Goal: Task Accomplishment & Management: Complete application form

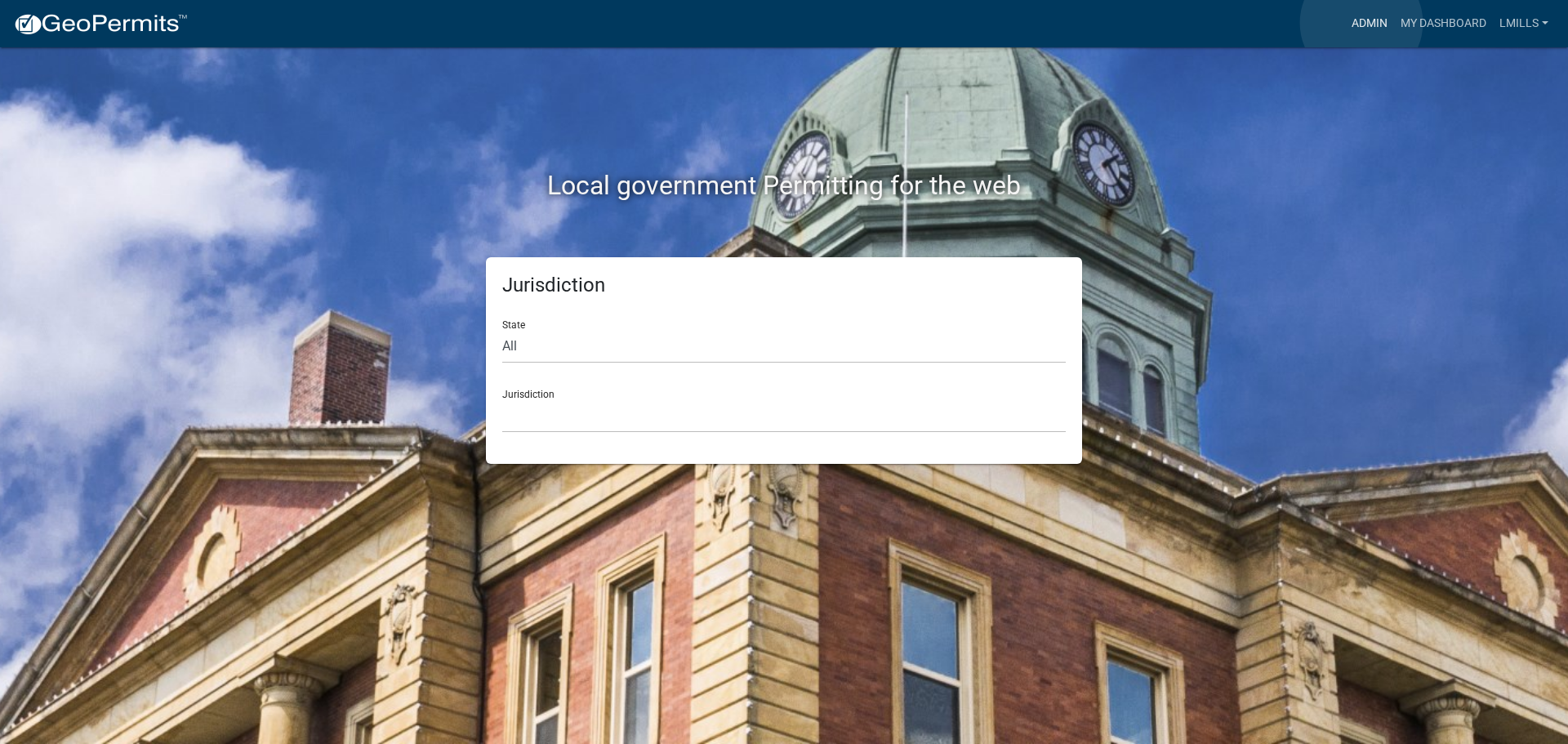
click at [1361, 22] on link "Admin" at bounding box center [1368, 23] width 49 height 31
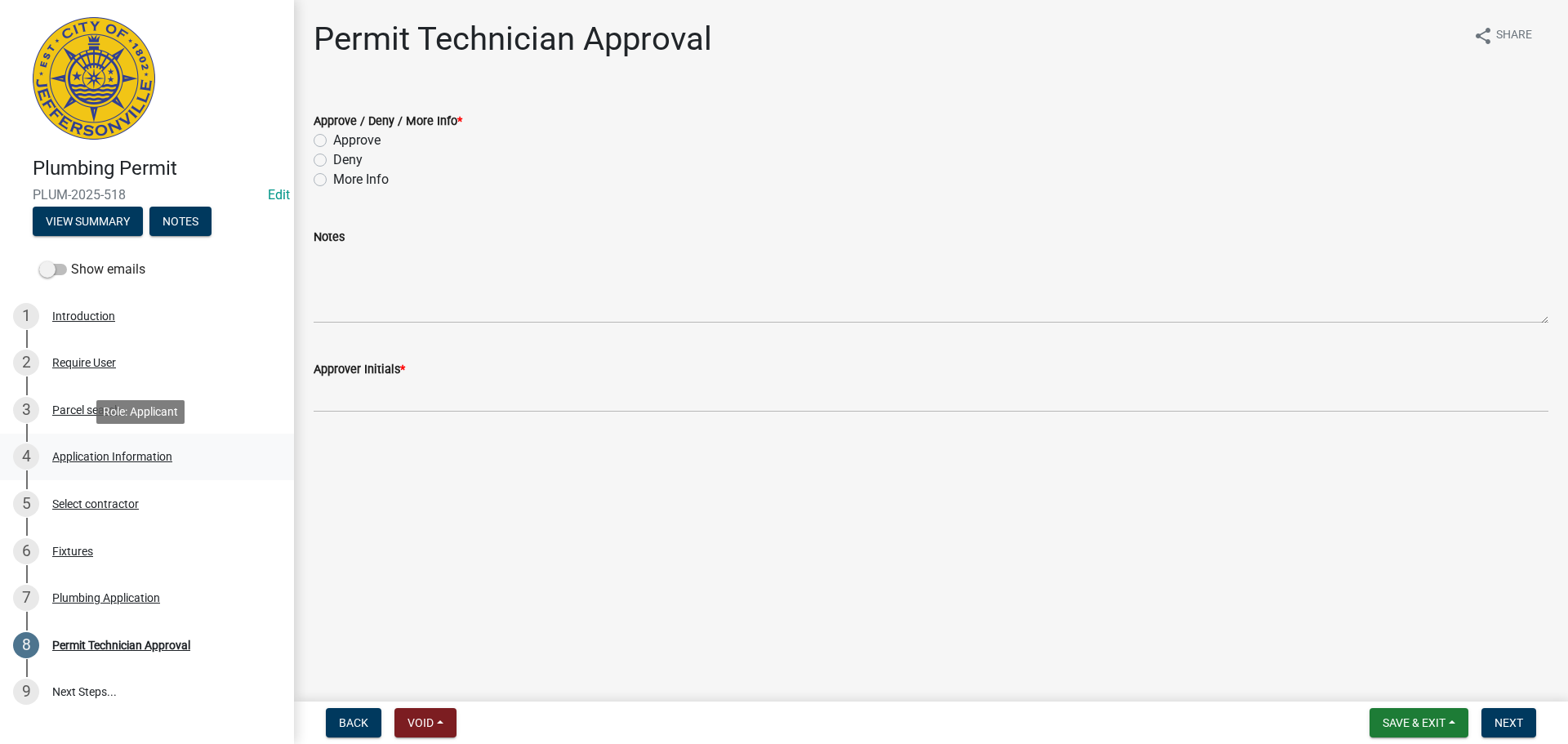
click at [153, 451] on div "Application Information" at bounding box center [112, 456] width 120 height 12
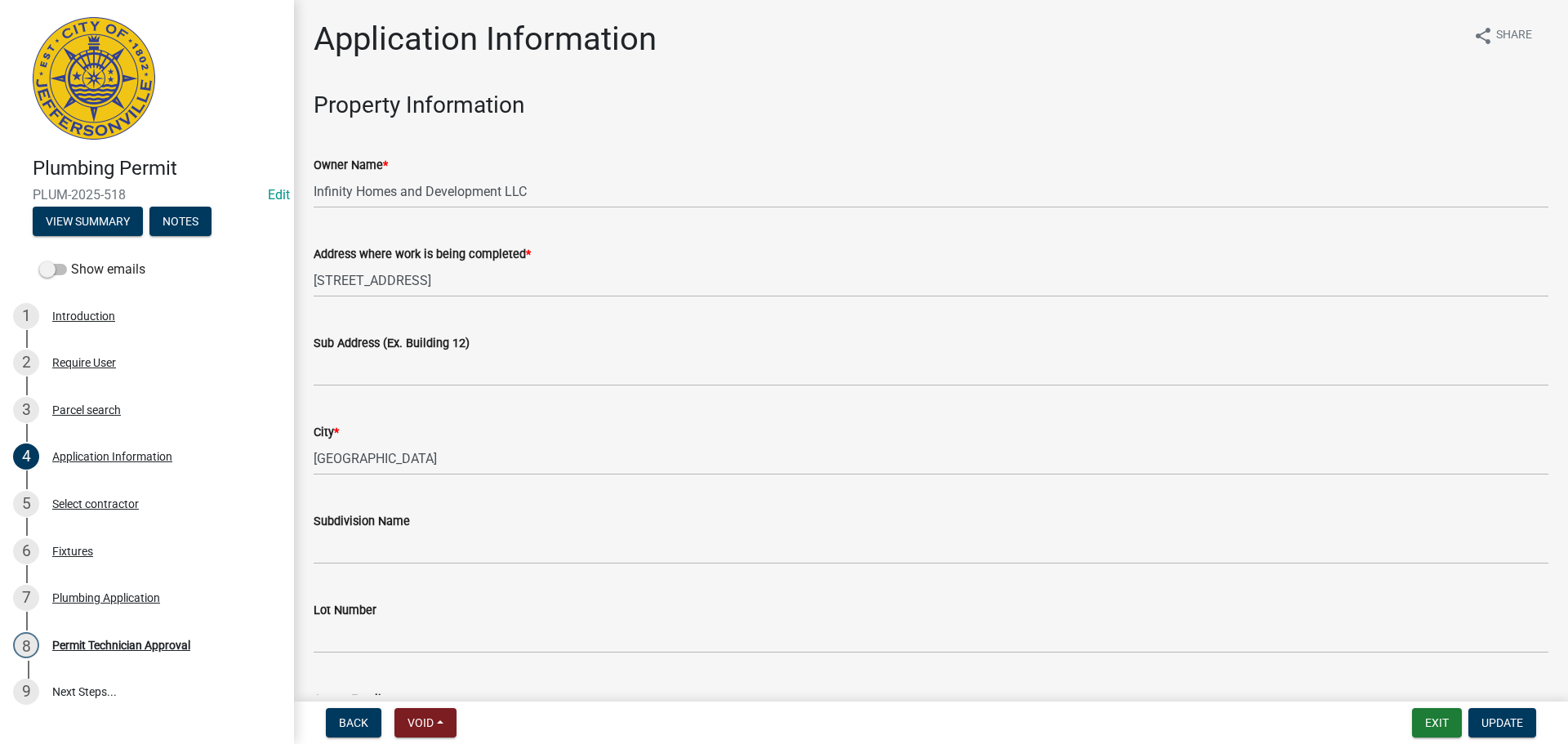
click at [400, 347] on label "Sub Address (Ex. Building 12)" at bounding box center [392, 344] width 156 height 12
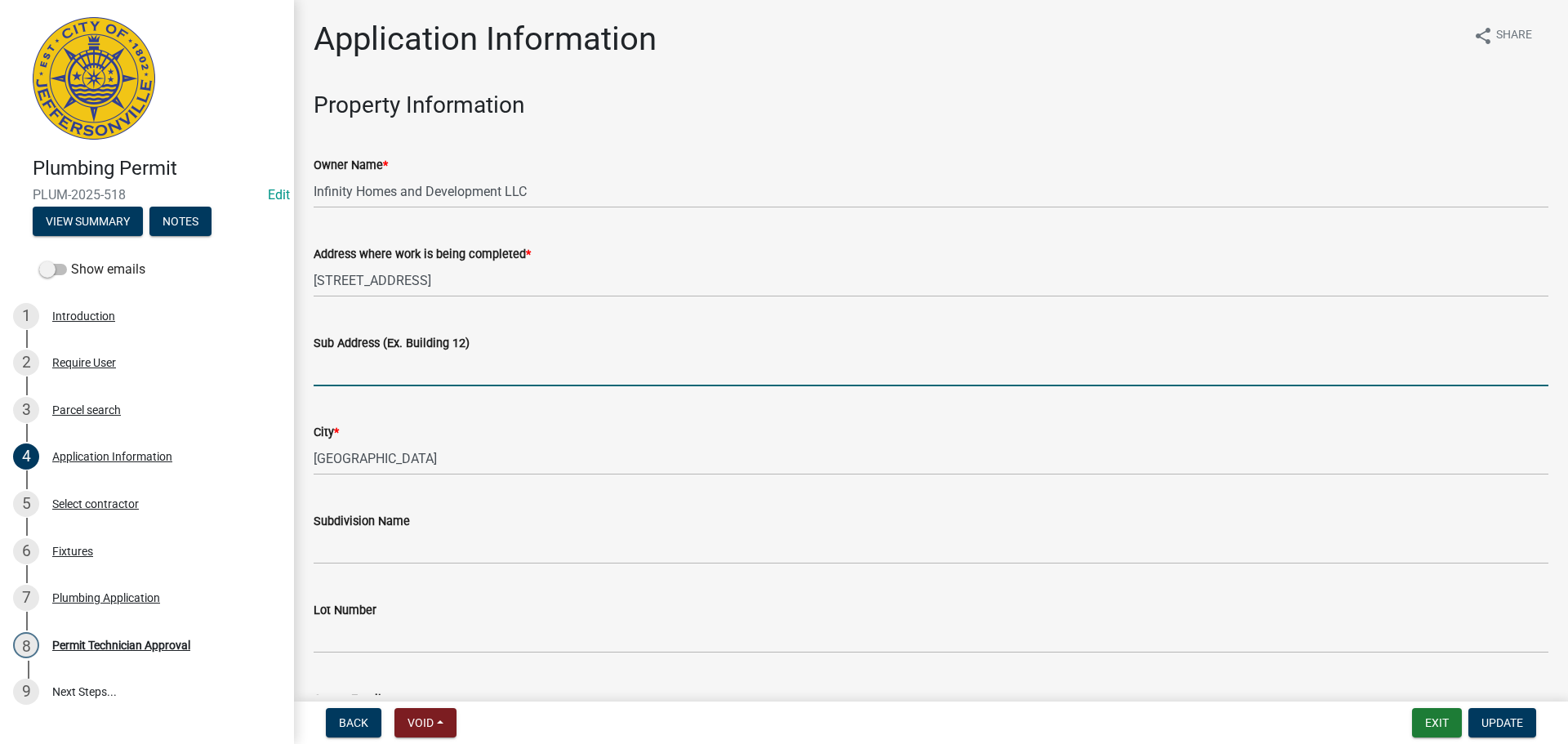
click at [400, 352] on input "Sub Address (Ex. Building 12)" at bounding box center [930, 369] width 1235 height 33
type input "6535"
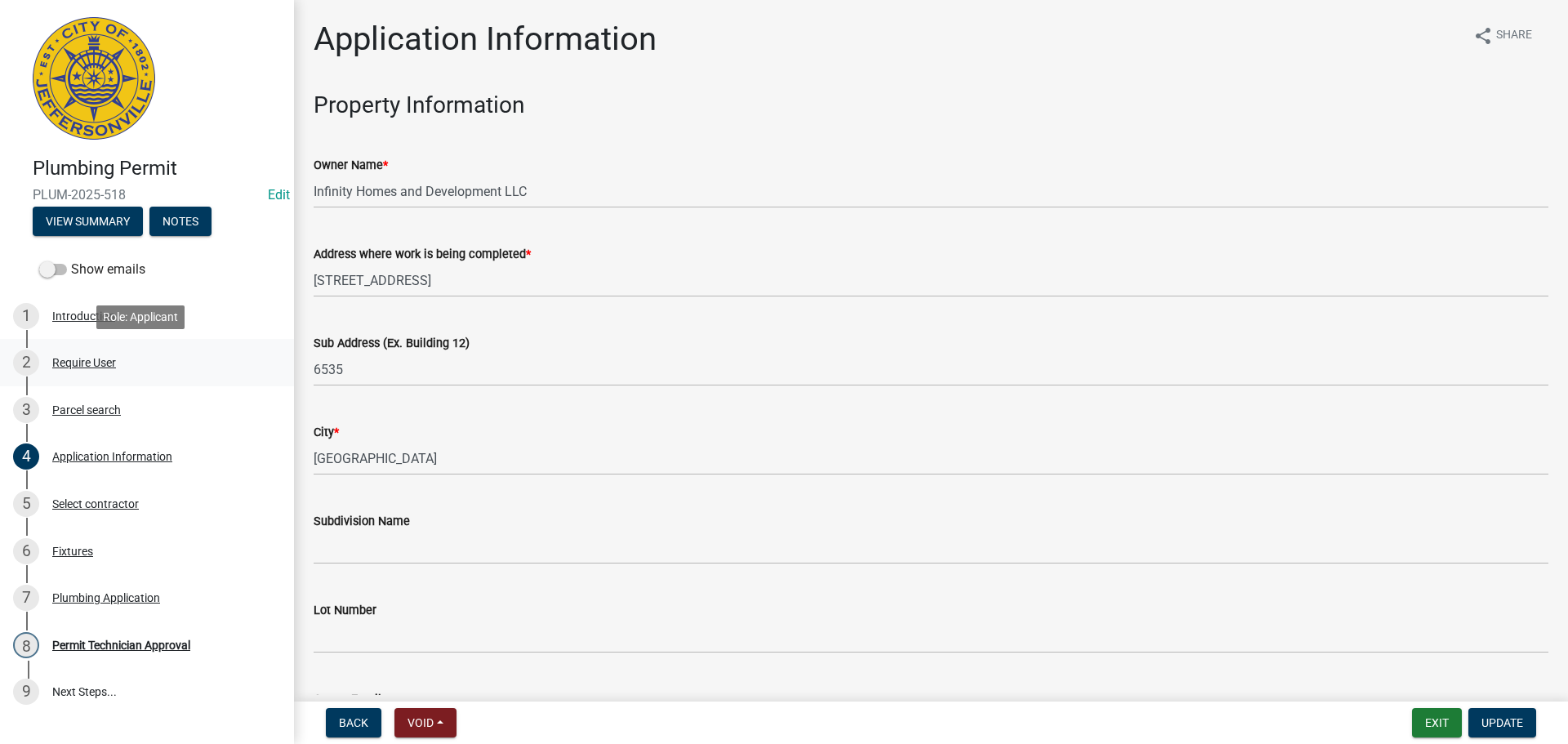
click at [88, 357] on div "Require User" at bounding box center [84, 362] width 64 height 12
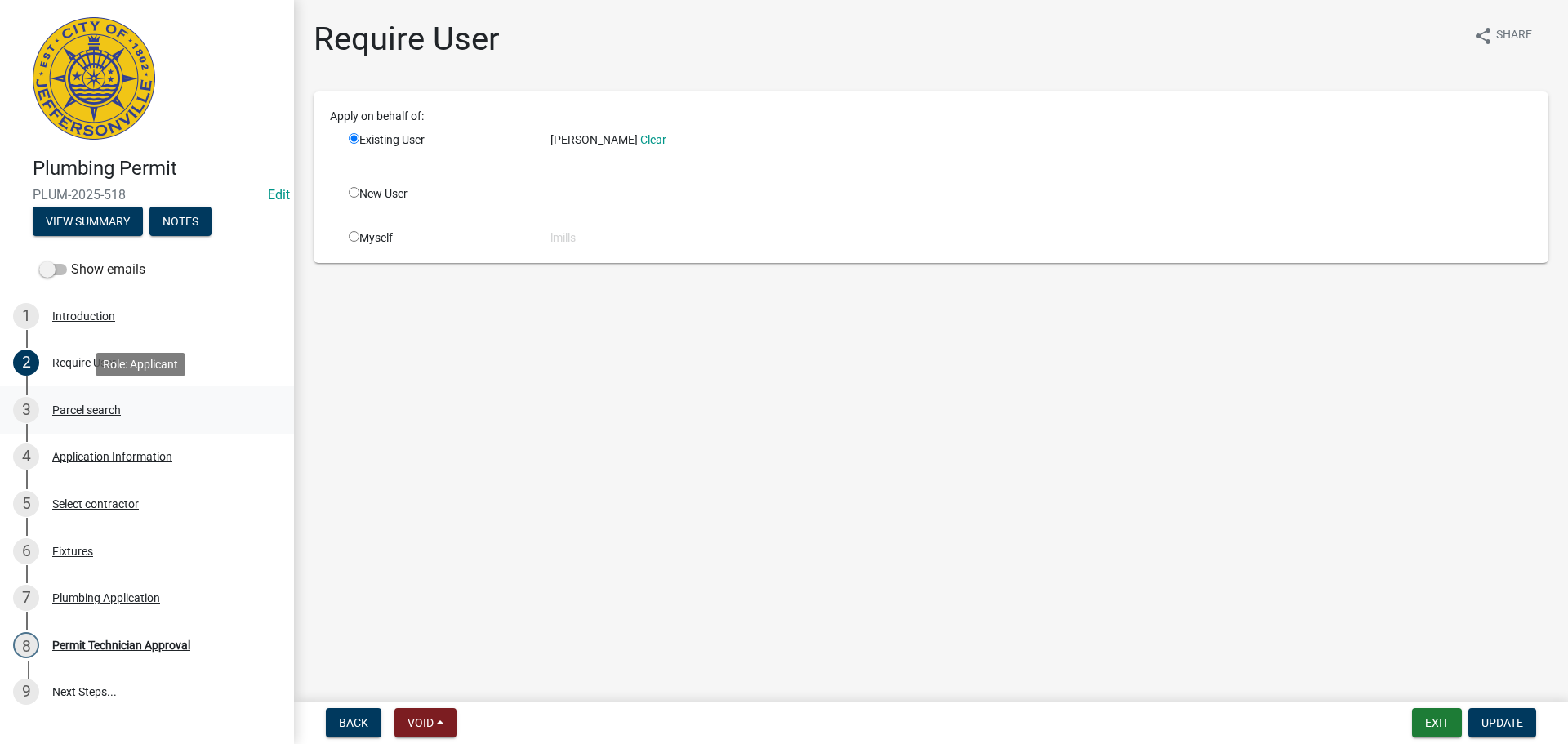
click at [106, 392] on link "3 Parcel search" at bounding box center [147, 410] width 294 height 47
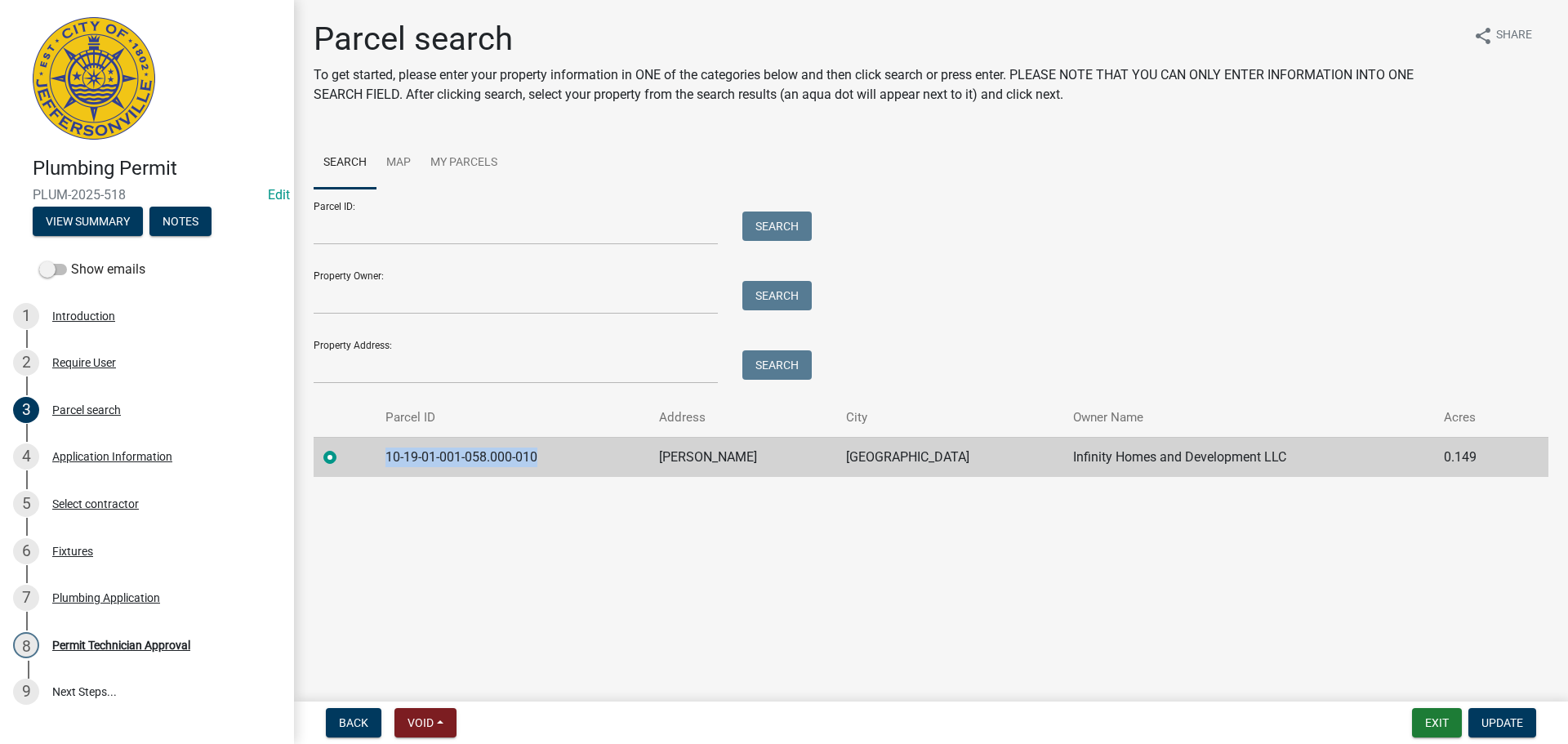
drag, startPoint x: 574, startPoint y: 451, endPoint x: 367, endPoint y: 448, distance: 207.0
click at [367, 448] on tr "10-19-01-001-058.000-010 ELIZABETH LANE JEFFERSONVILLE Infinity Homes and Devel…" at bounding box center [930, 456] width 1235 height 40
copy td "10-19-01-001-058.000-010"
click at [151, 467] on div "4 Application Information" at bounding box center [141, 456] width 254 height 26
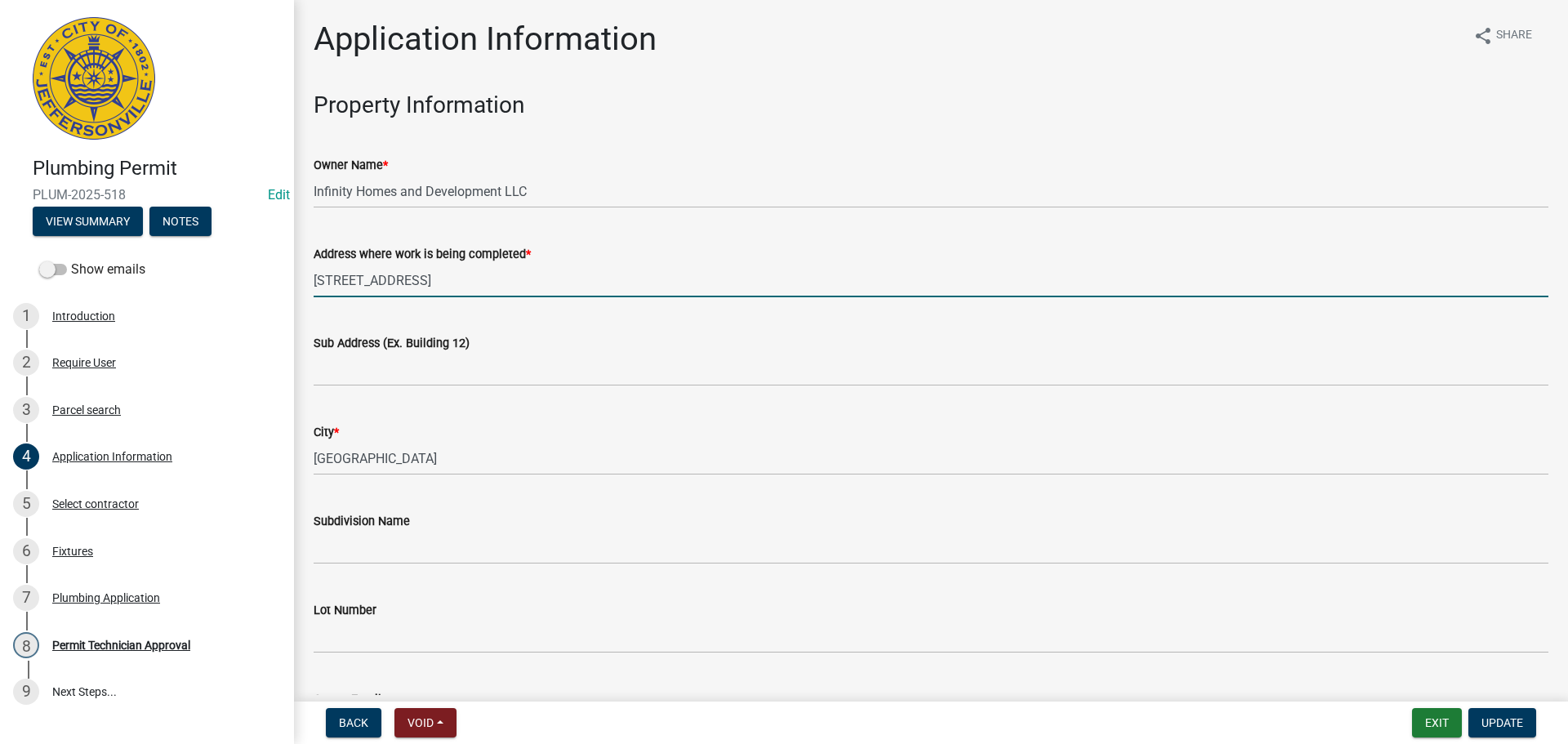
drag, startPoint x: 472, startPoint y: 282, endPoint x: 262, endPoint y: 291, distance: 210.2
click at [262, 291] on div "Plumbing Permit PLUM-2025-518 Edit View Summary Notes Show emails 1 Introductio…" at bounding box center [784, 372] width 1568 height 744
type input "1236 Elizabeth Lane"
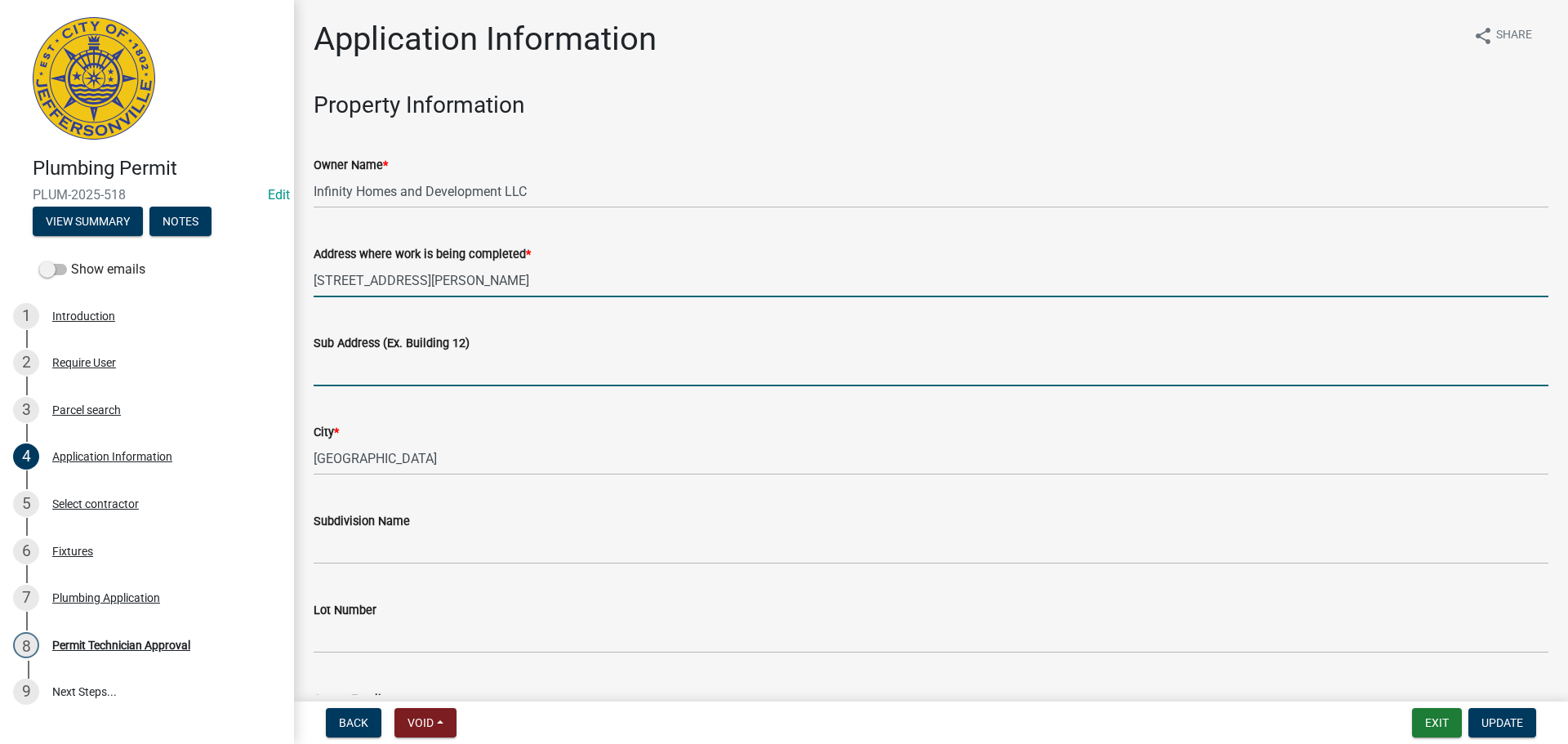
click at [343, 374] on input "Sub Address (Ex. Building 12)" at bounding box center [930, 369] width 1235 height 33
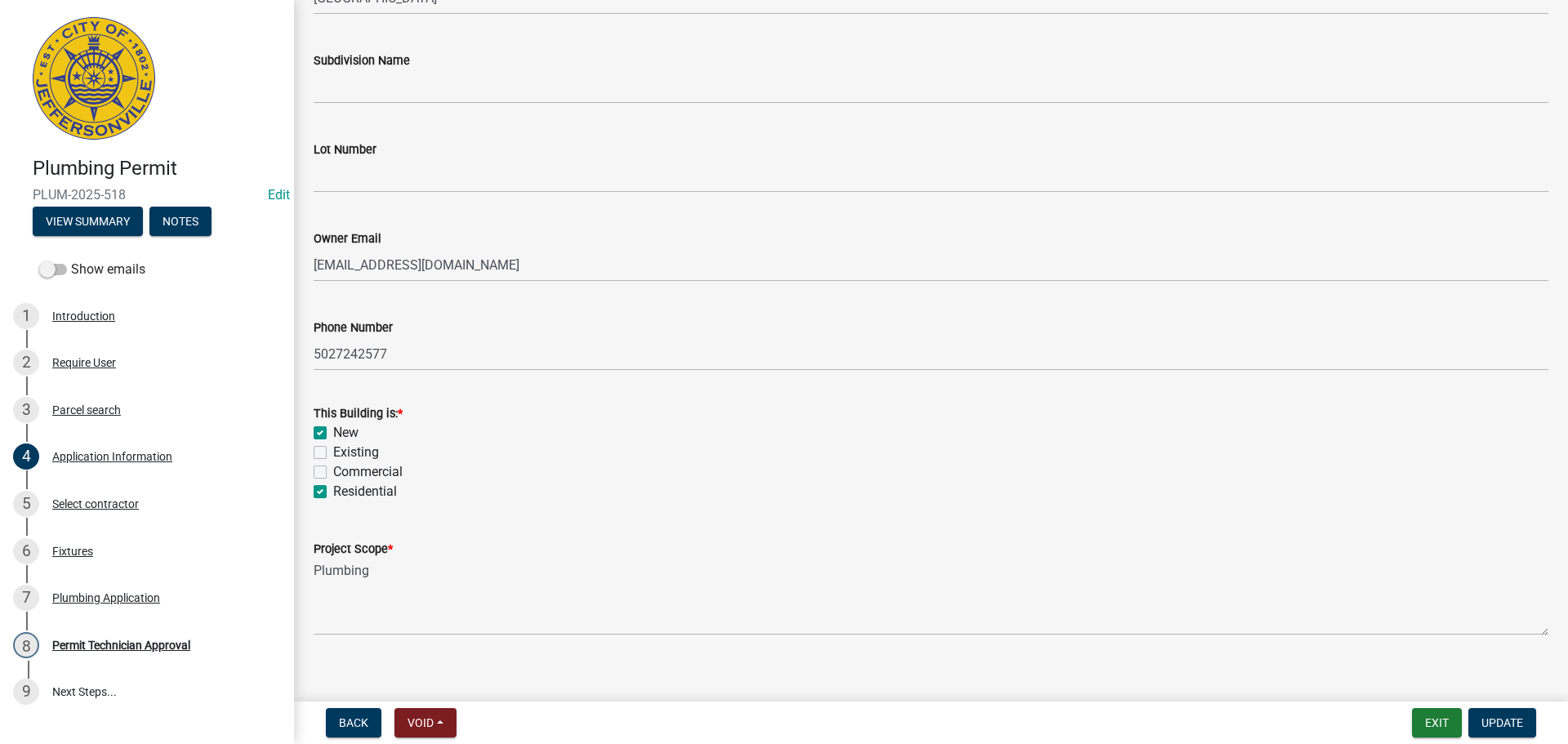
scroll to position [478, 0]
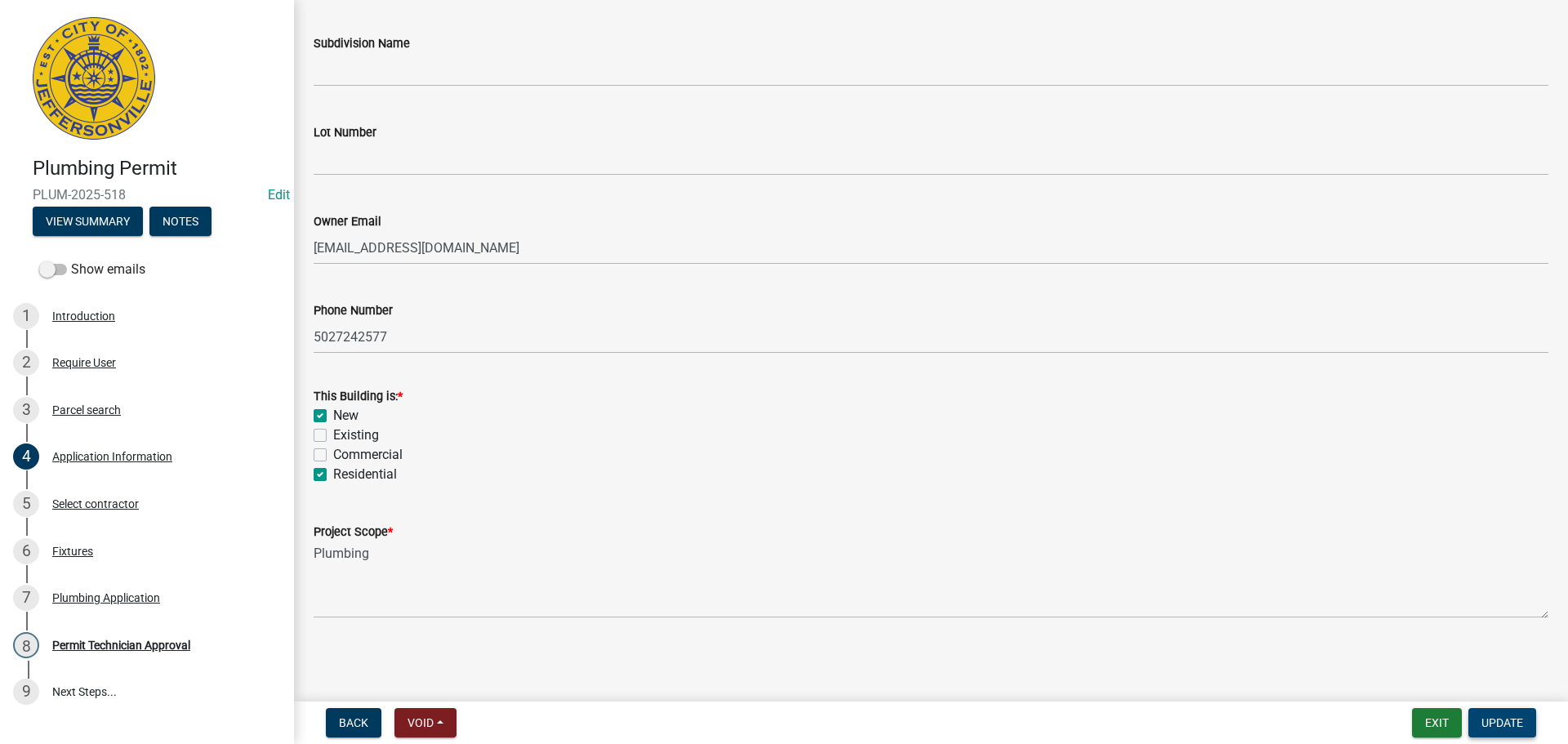
type input "1236 Elizabeth Lane, Lot 6"
click at [1501, 712] on button "Update" at bounding box center [1502, 722] width 68 height 29
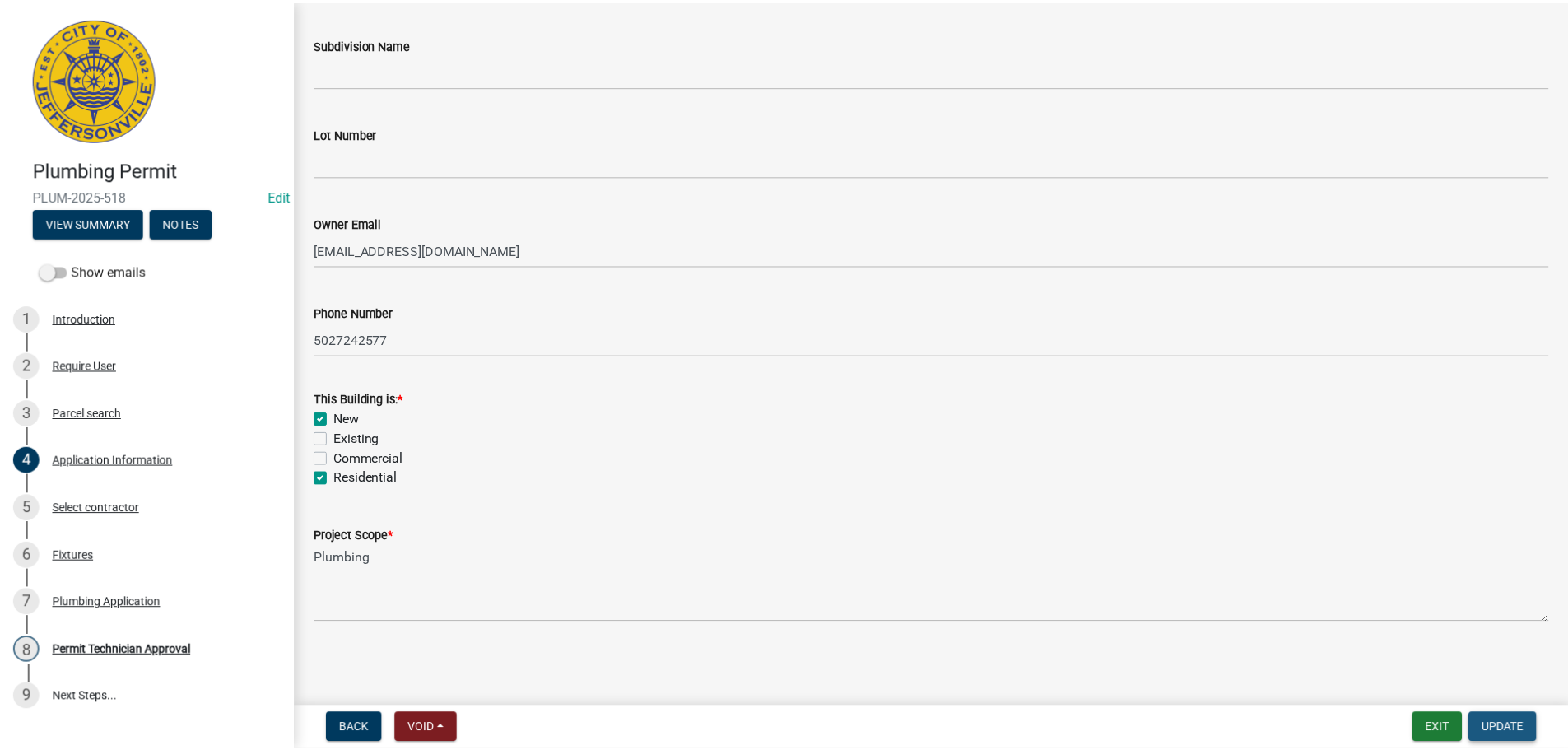
scroll to position [0, 0]
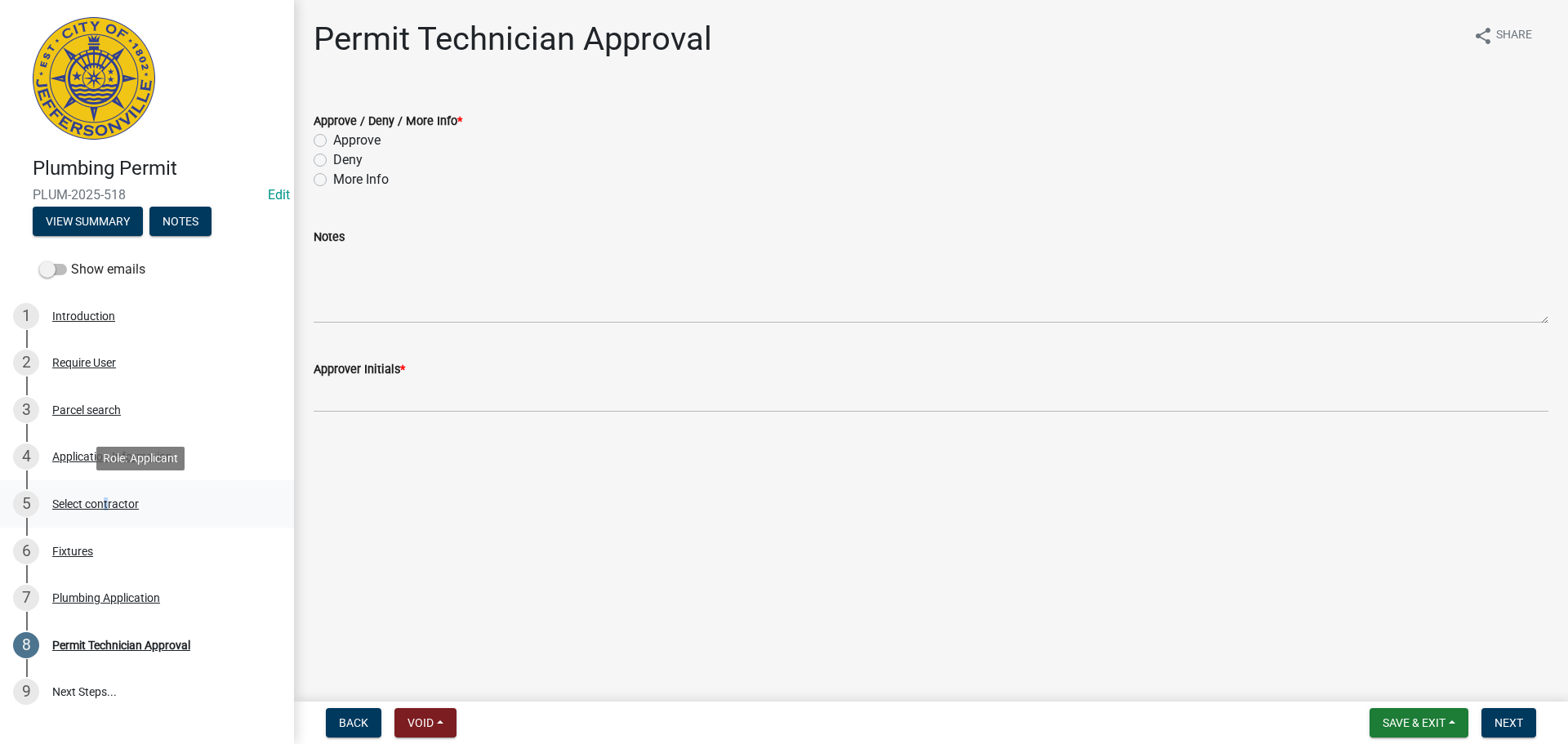
click at [102, 505] on div "Select contractor" at bounding box center [96, 504] width 86 height 12
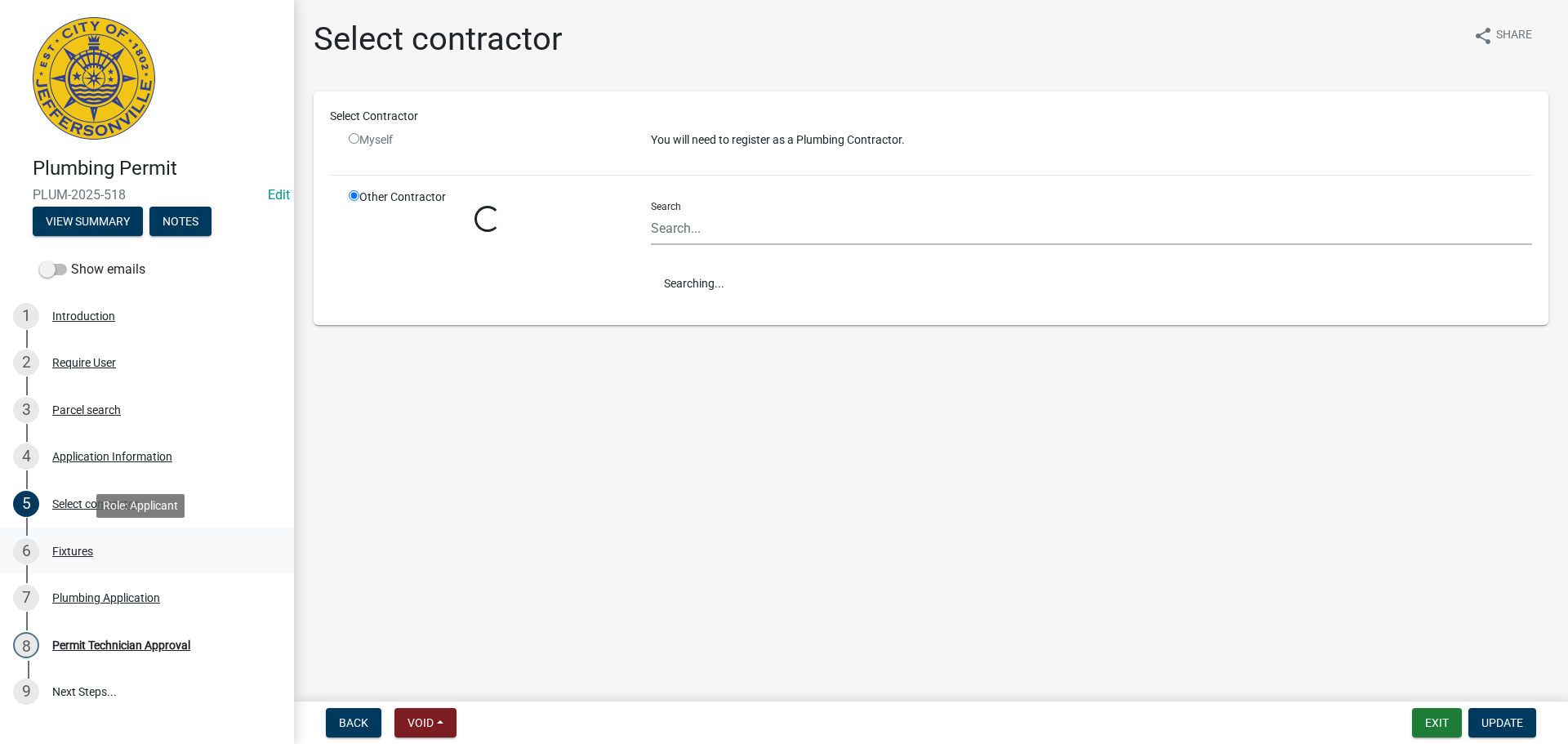
click at [73, 550] on div "Fixtures" at bounding box center [72, 551] width 41 height 12
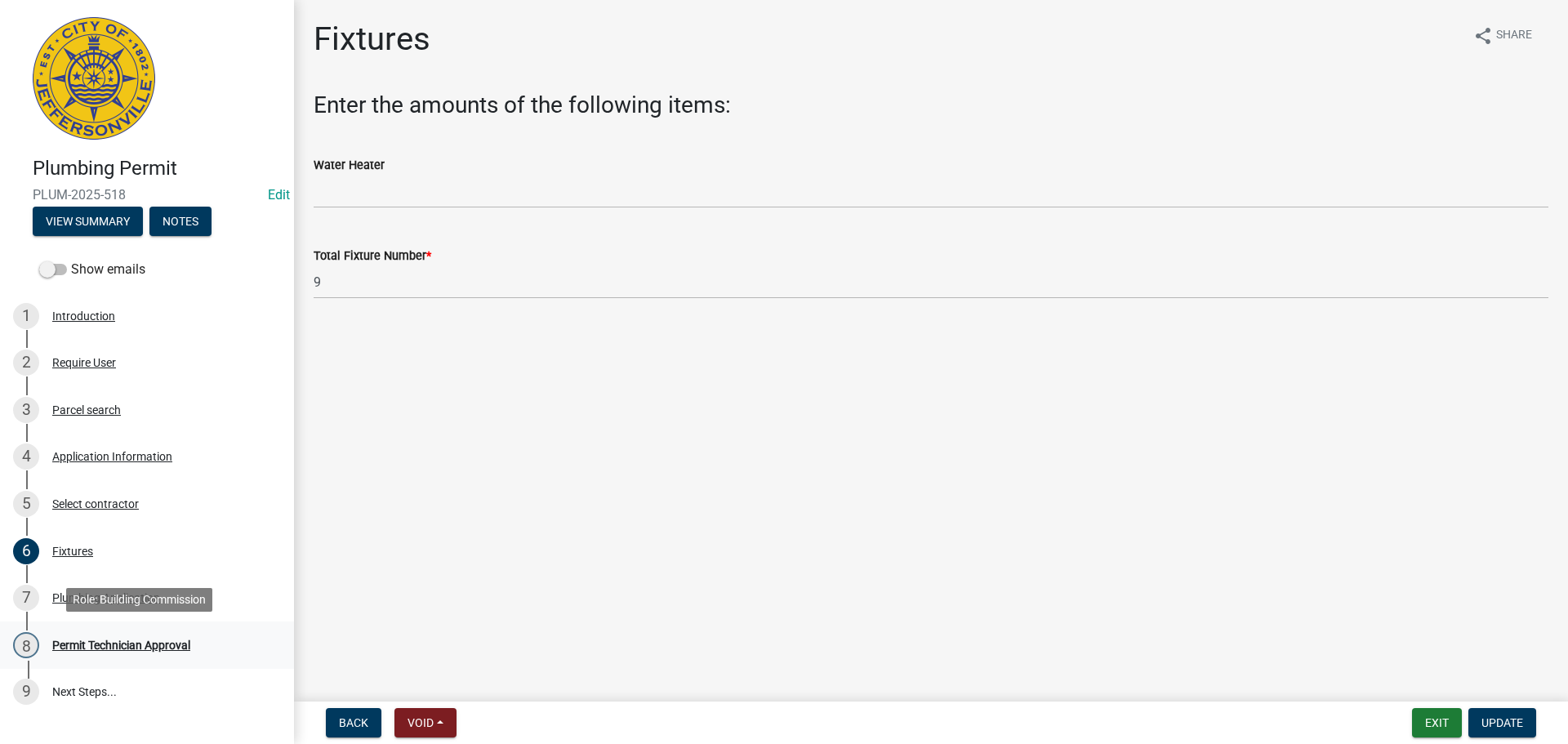
click at [94, 637] on div "8 Permit Technician Approval" at bounding box center [141, 644] width 254 height 26
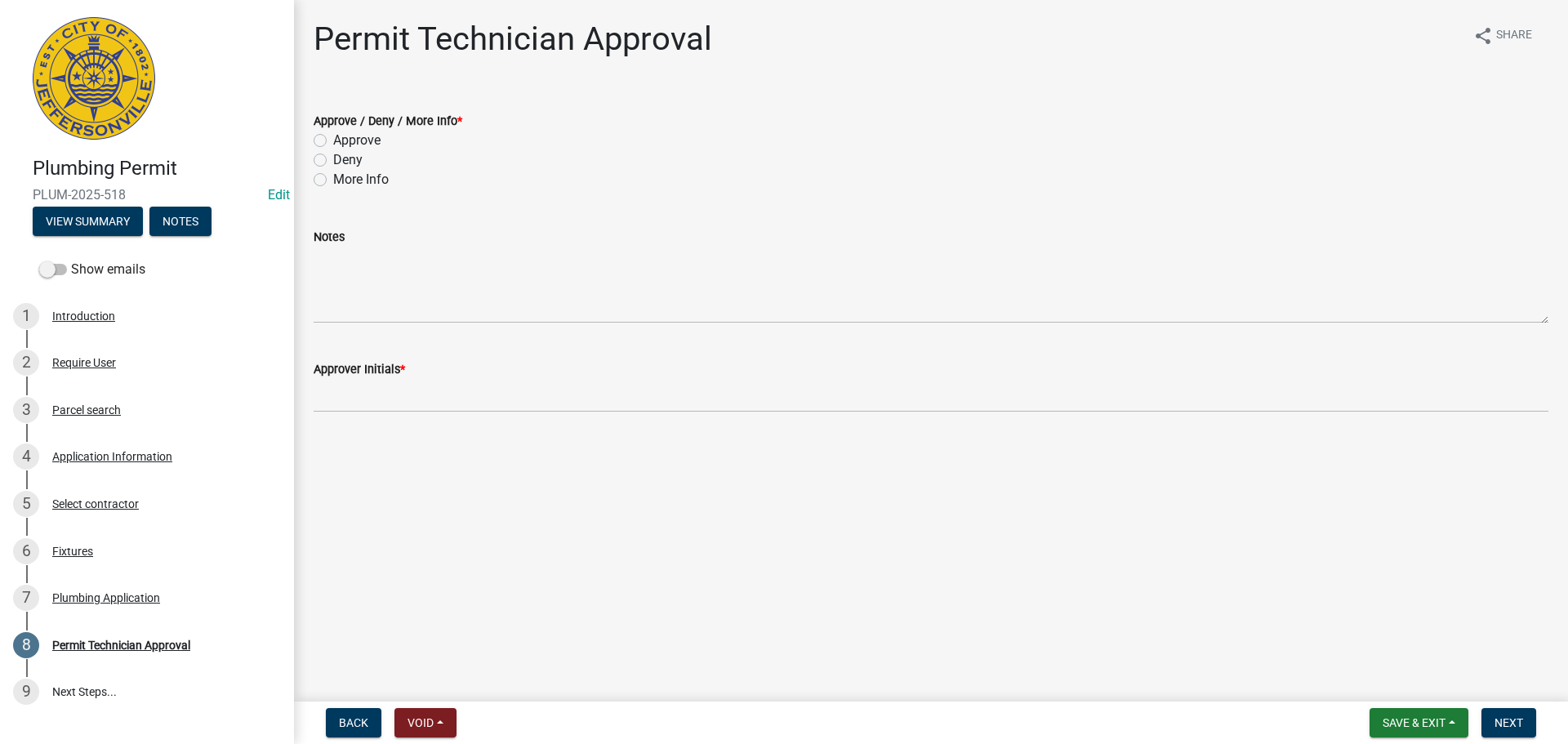
click at [368, 139] on label "Approve" at bounding box center [357, 140] width 47 height 20
click at [343, 139] on input "Approve" at bounding box center [338, 135] width 11 height 11
radio input "true"
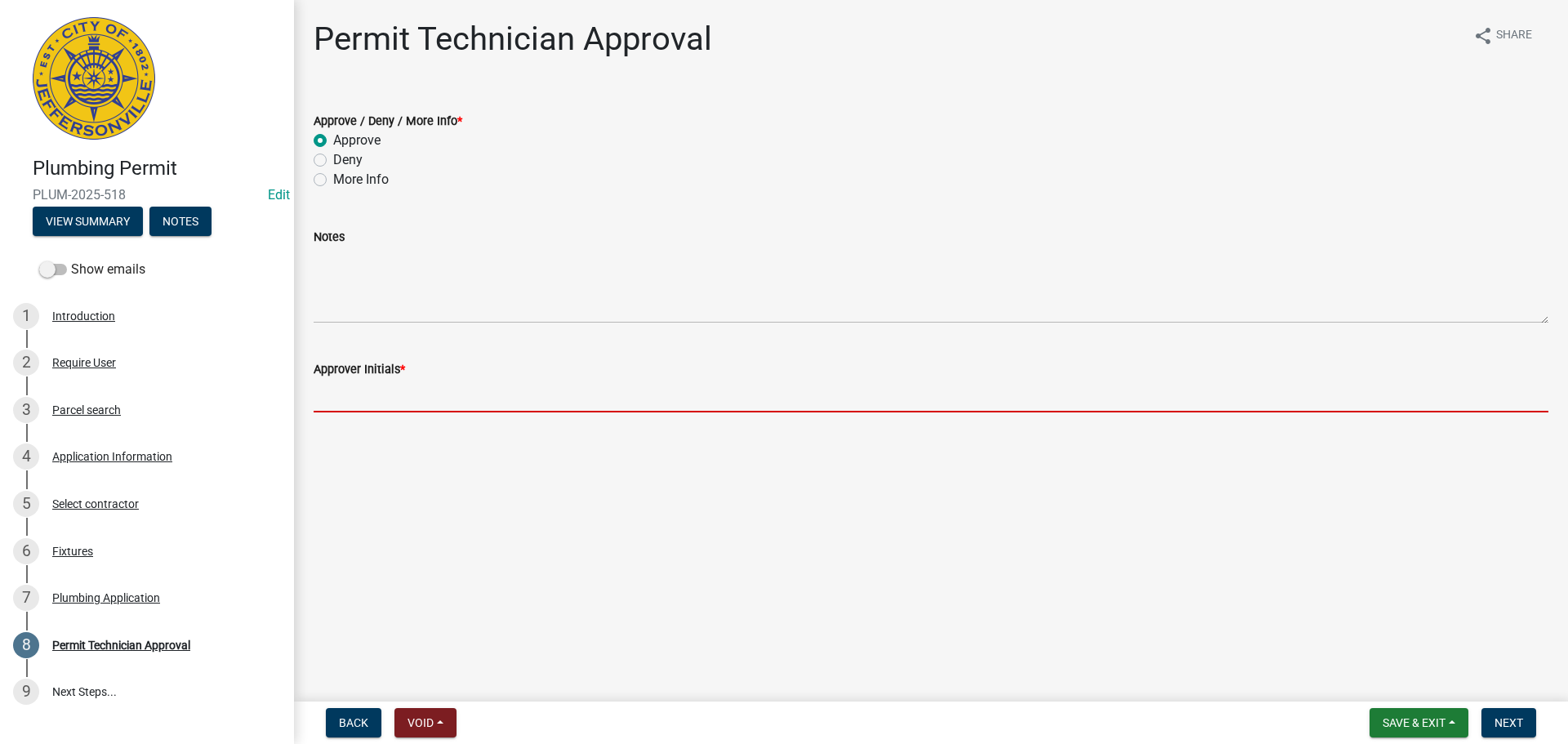
click at [357, 388] on input "Approver Initials *" at bounding box center [930, 396] width 1235 height 33
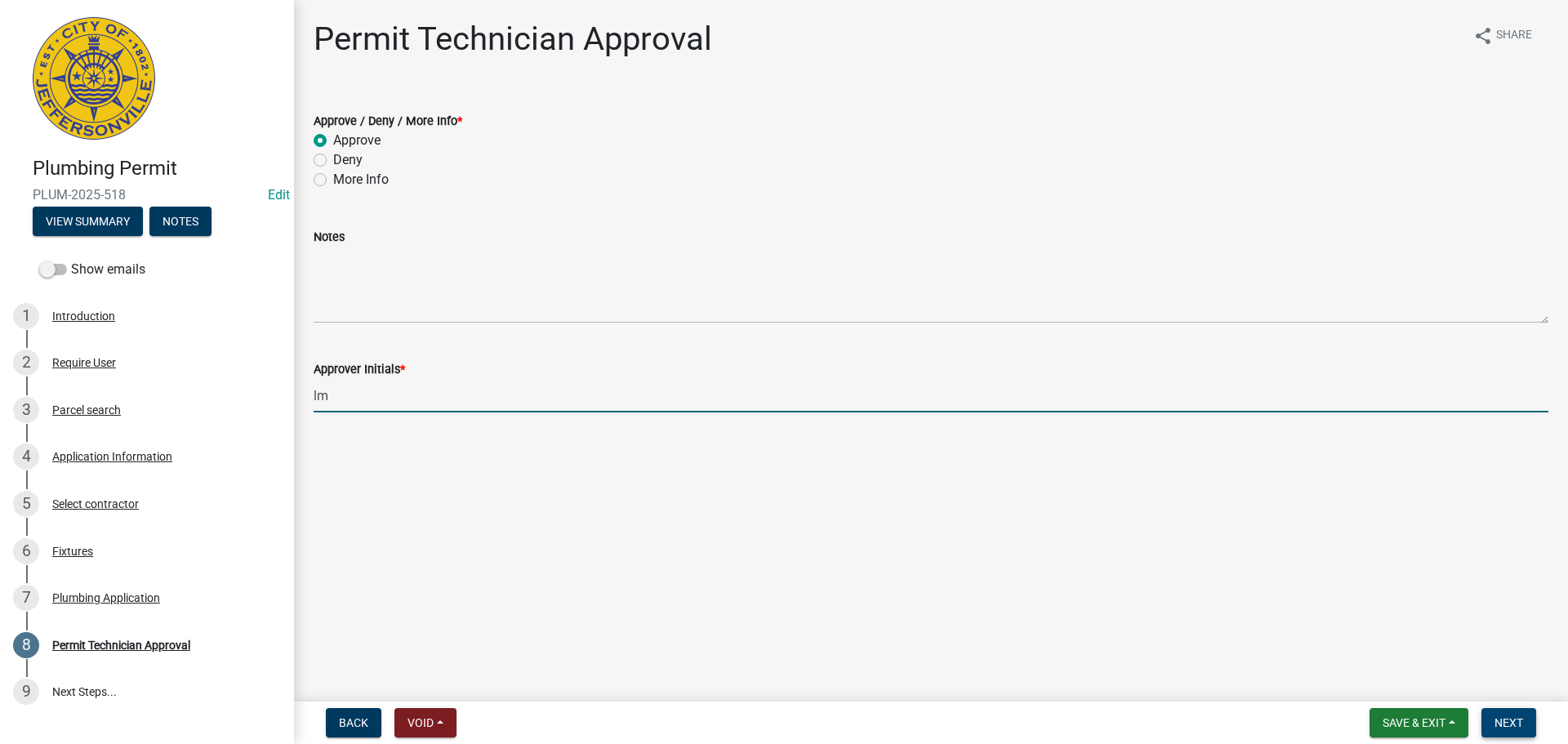
type input "lm"
click at [1516, 724] on span "Next" at bounding box center [1508, 722] width 28 height 13
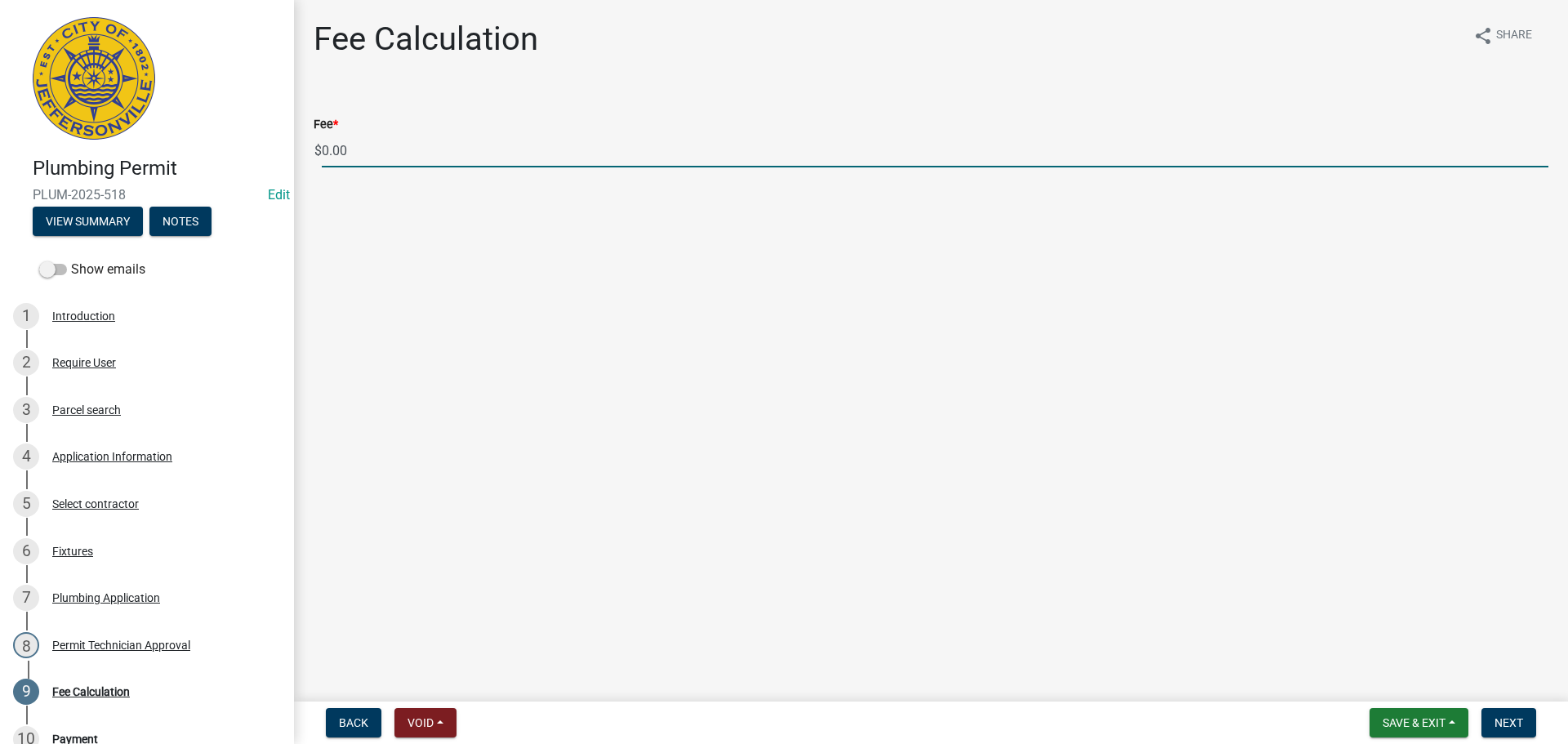
drag, startPoint x: 509, startPoint y: 159, endPoint x: 302, endPoint y: 152, distance: 207.1
click at [302, 152] on div "Fee * $ 0.00" at bounding box center [930, 129] width 1259 height 76
type input "85.00"
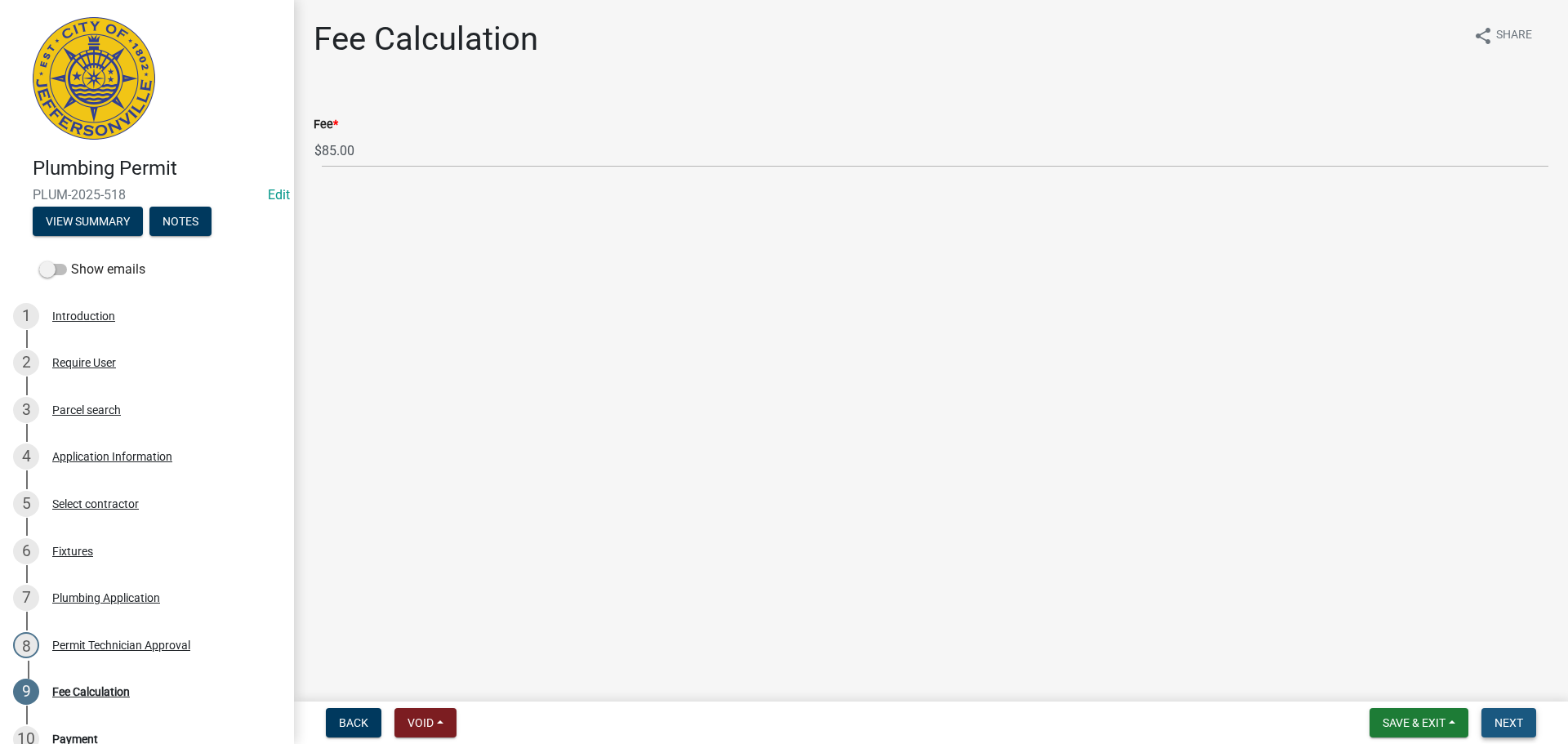
click at [1501, 731] on button "Next" at bounding box center [1509, 722] width 55 height 29
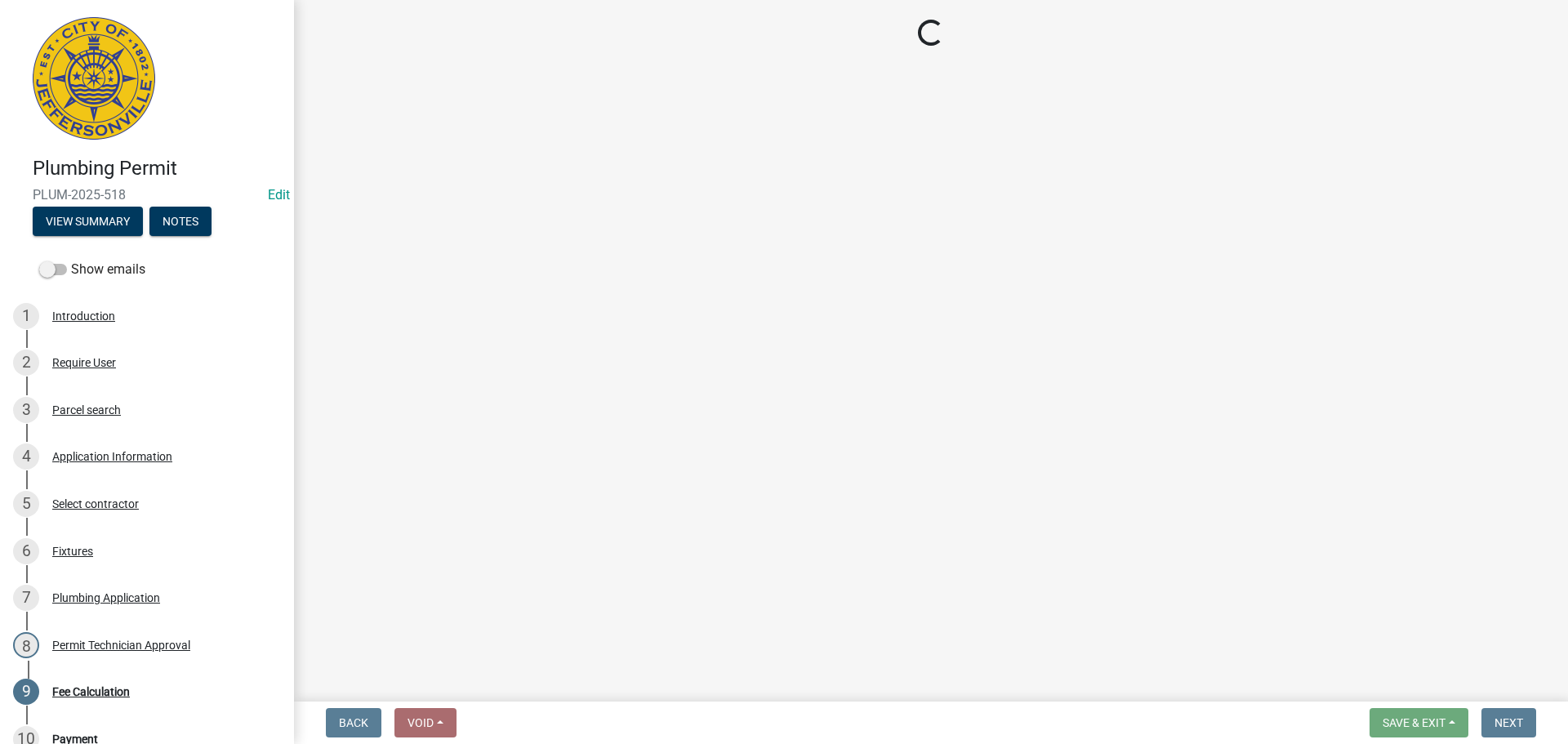
select select "3: 3"
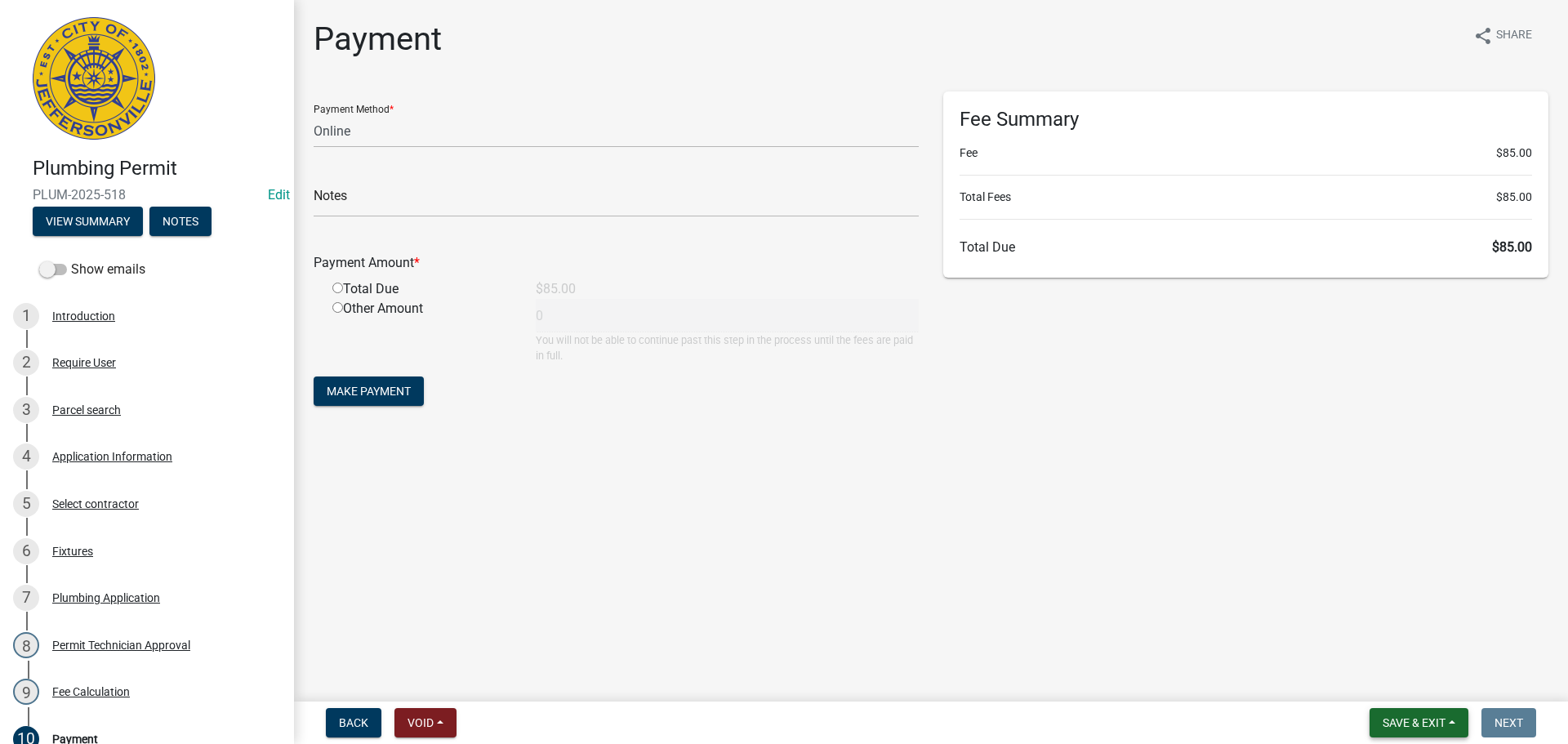
click at [1418, 719] on span "Save & Exit" at bounding box center [1414, 722] width 63 height 13
click at [1414, 682] on button "Save & Exit" at bounding box center [1403, 680] width 131 height 39
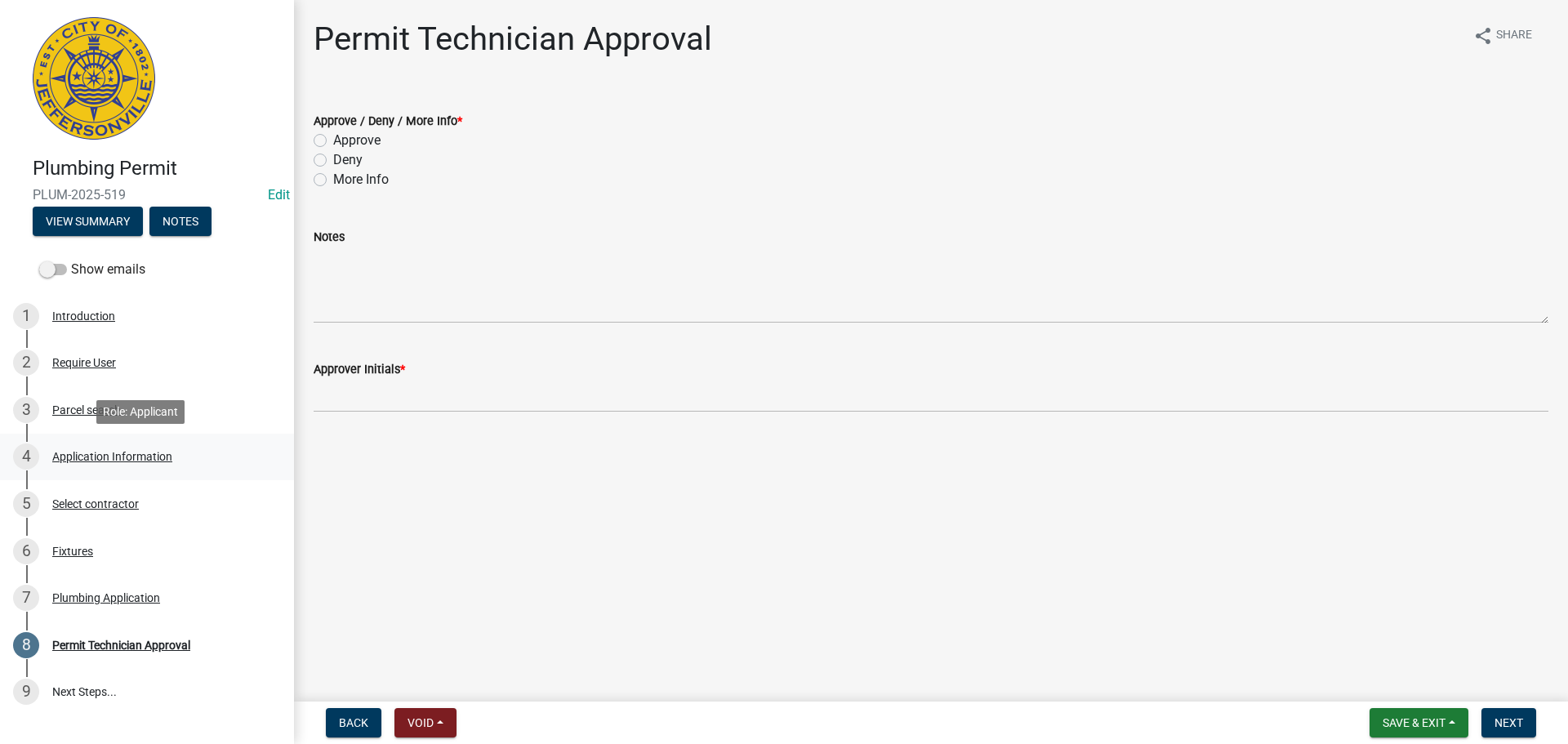
click at [116, 456] on div "Application Information" at bounding box center [112, 456] width 120 height 12
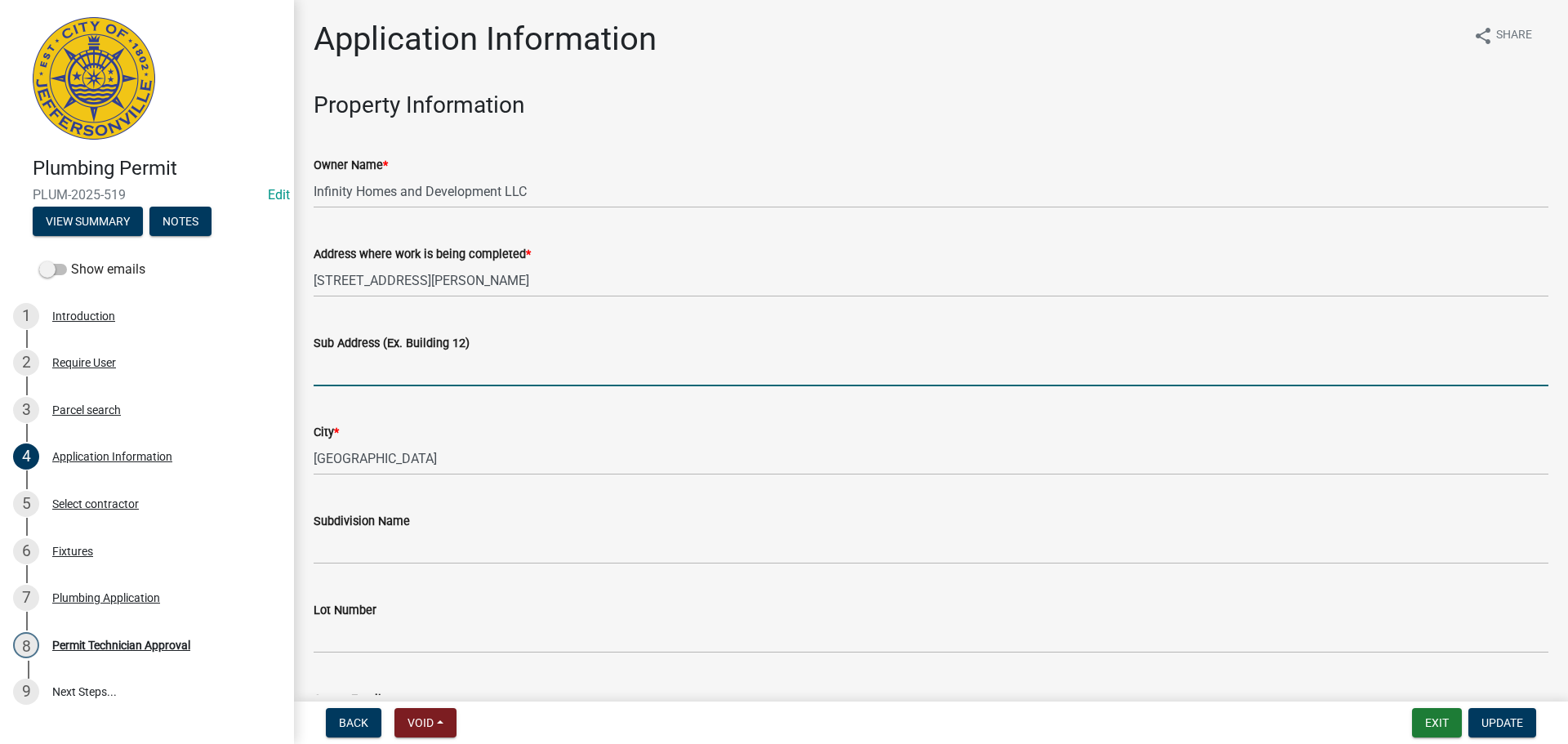
click at [354, 376] on input "Sub Address (Ex. Building 12)" at bounding box center [930, 369] width 1235 height 33
type input "1234 Elizabeth Lane, Lot 5"
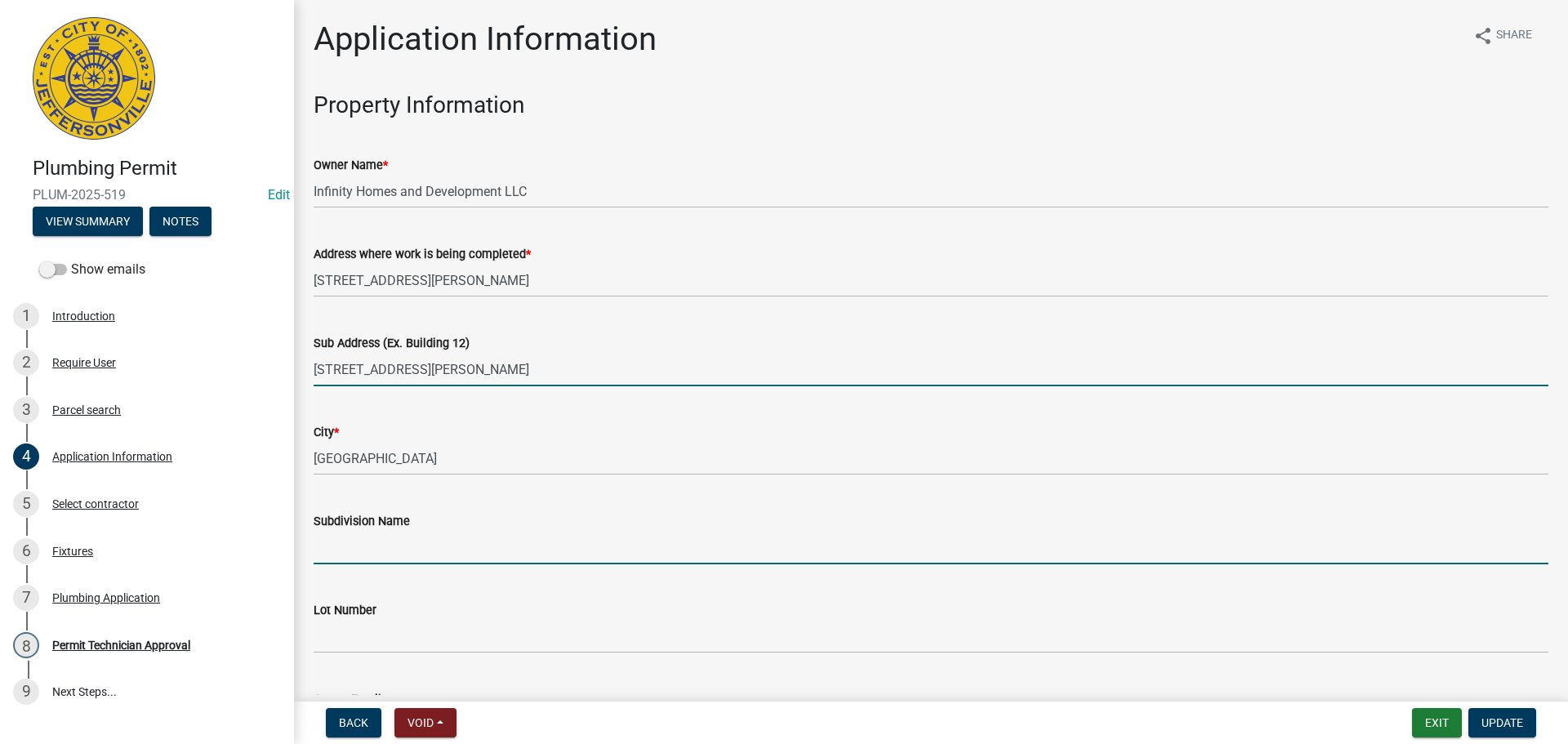
click at [369, 551] on input "Subdivision Name" at bounding box center [930, 547] width 1235 height 33
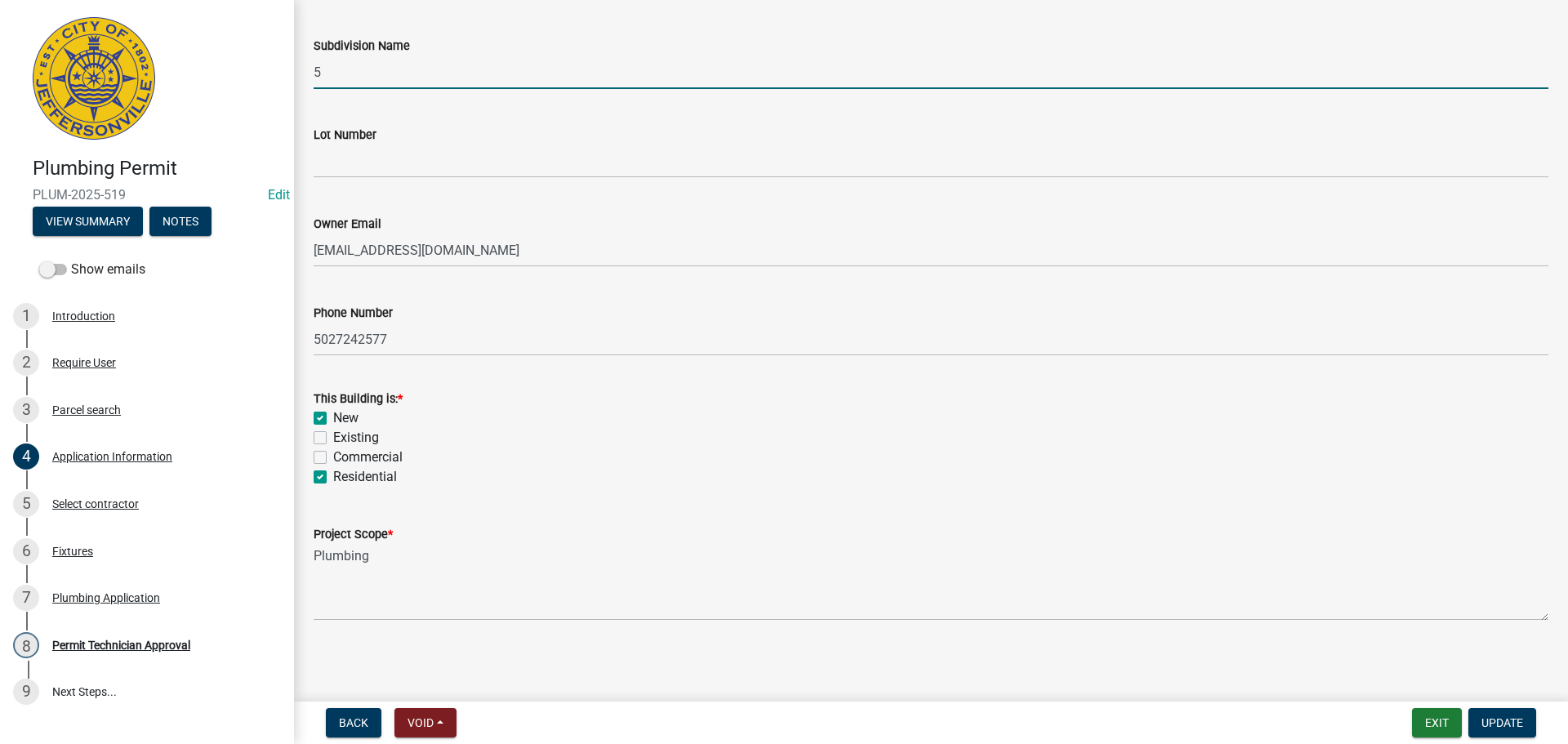
scroll to position [478, 0]
type input "5"
click at [1504, 727] on span "Update" at bounding box center [1502, 722] width 42 height 13
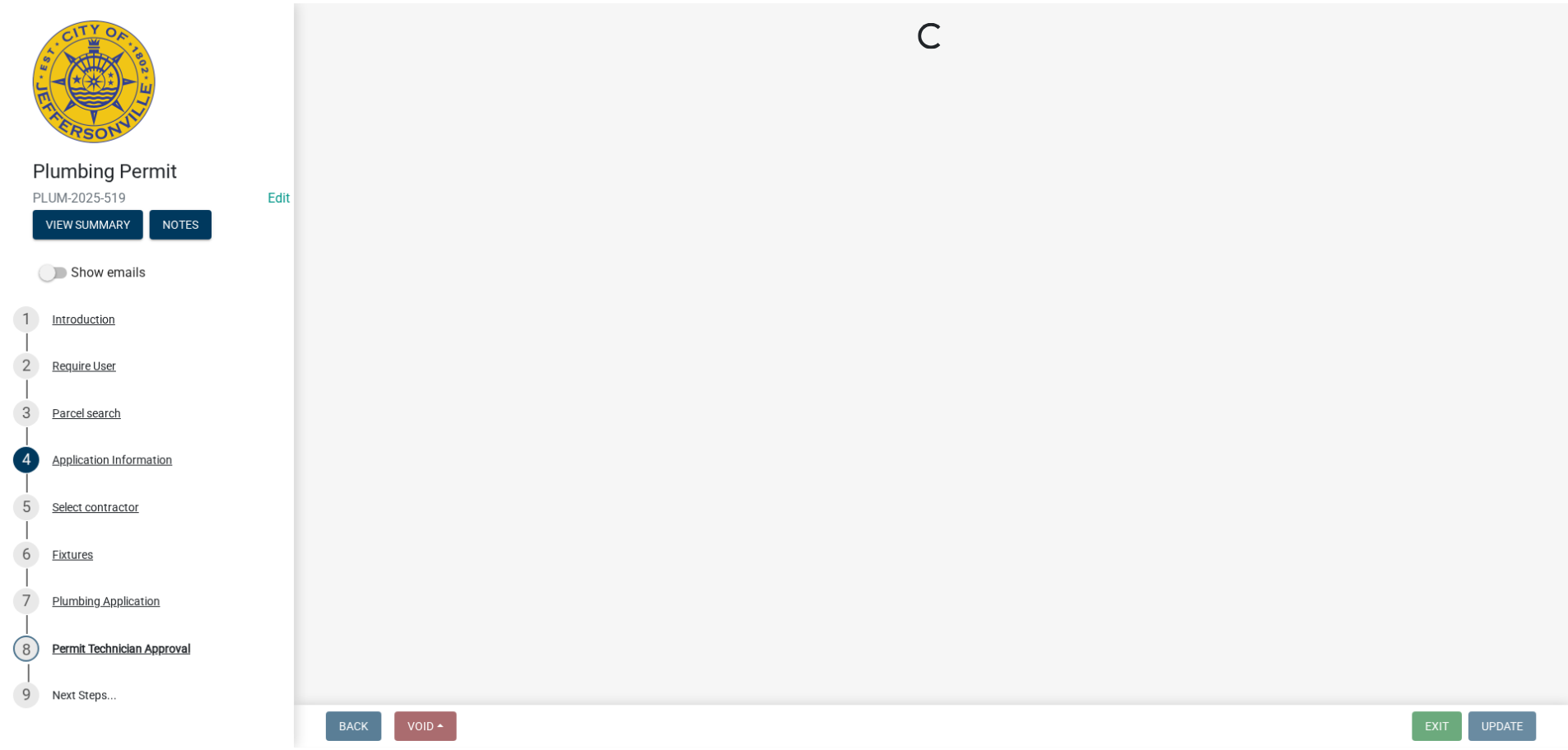
scroll to position [0, 0]
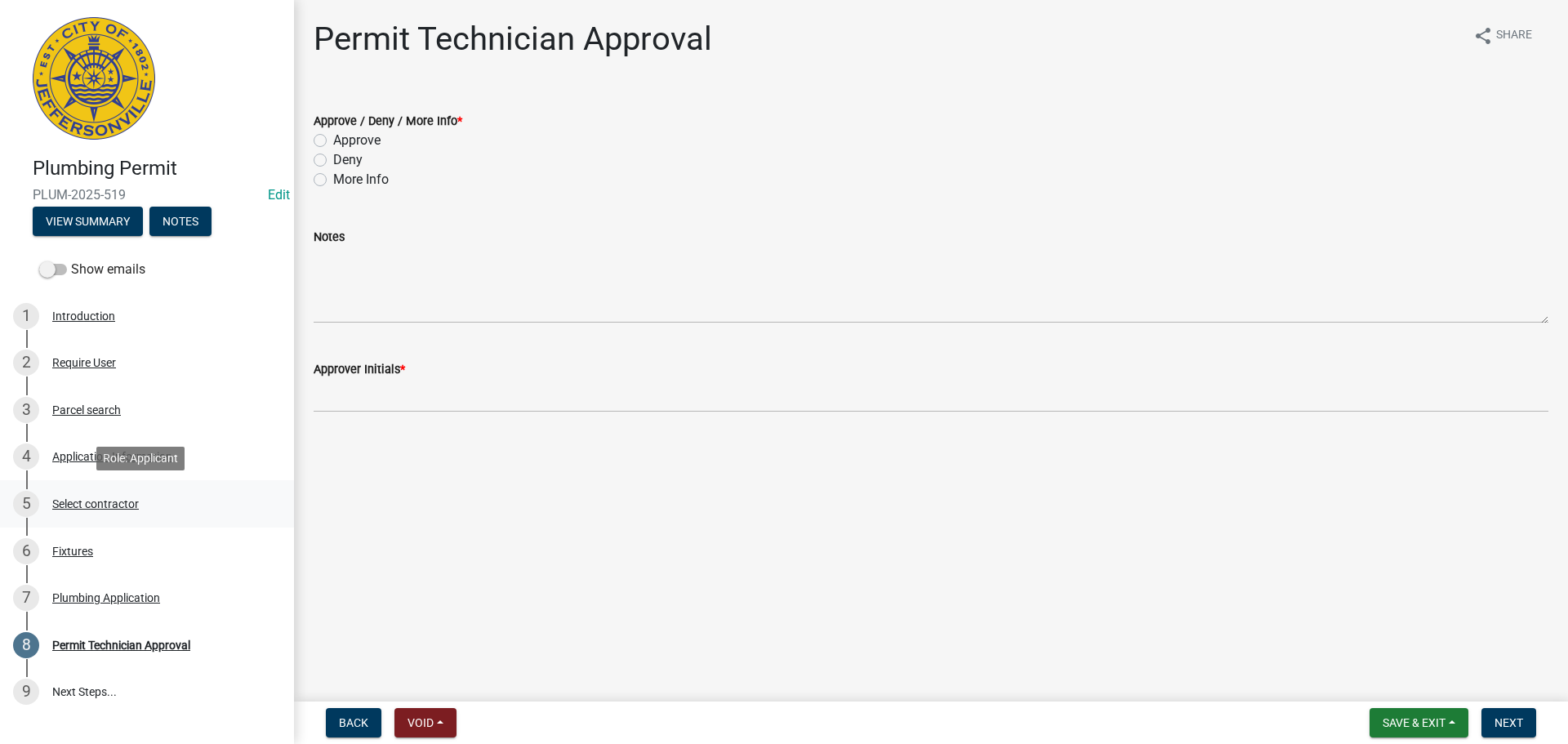
click at [93, 509] on div "Select contractor" at bounding box center [96, 504] width 86 height 12
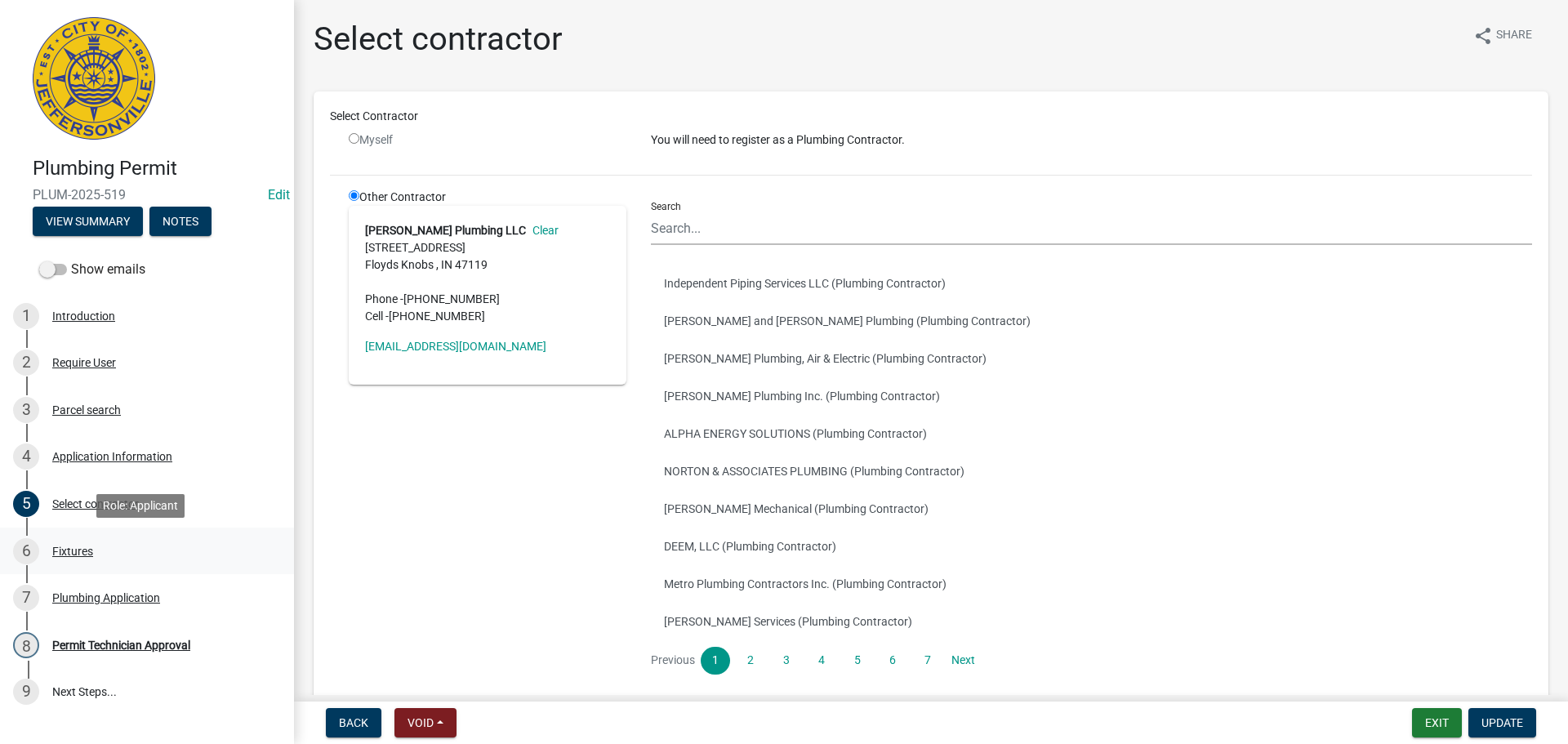
click at [68, 556] on div "Fixtures" at bounding box center [72, 551] width 41 height 12
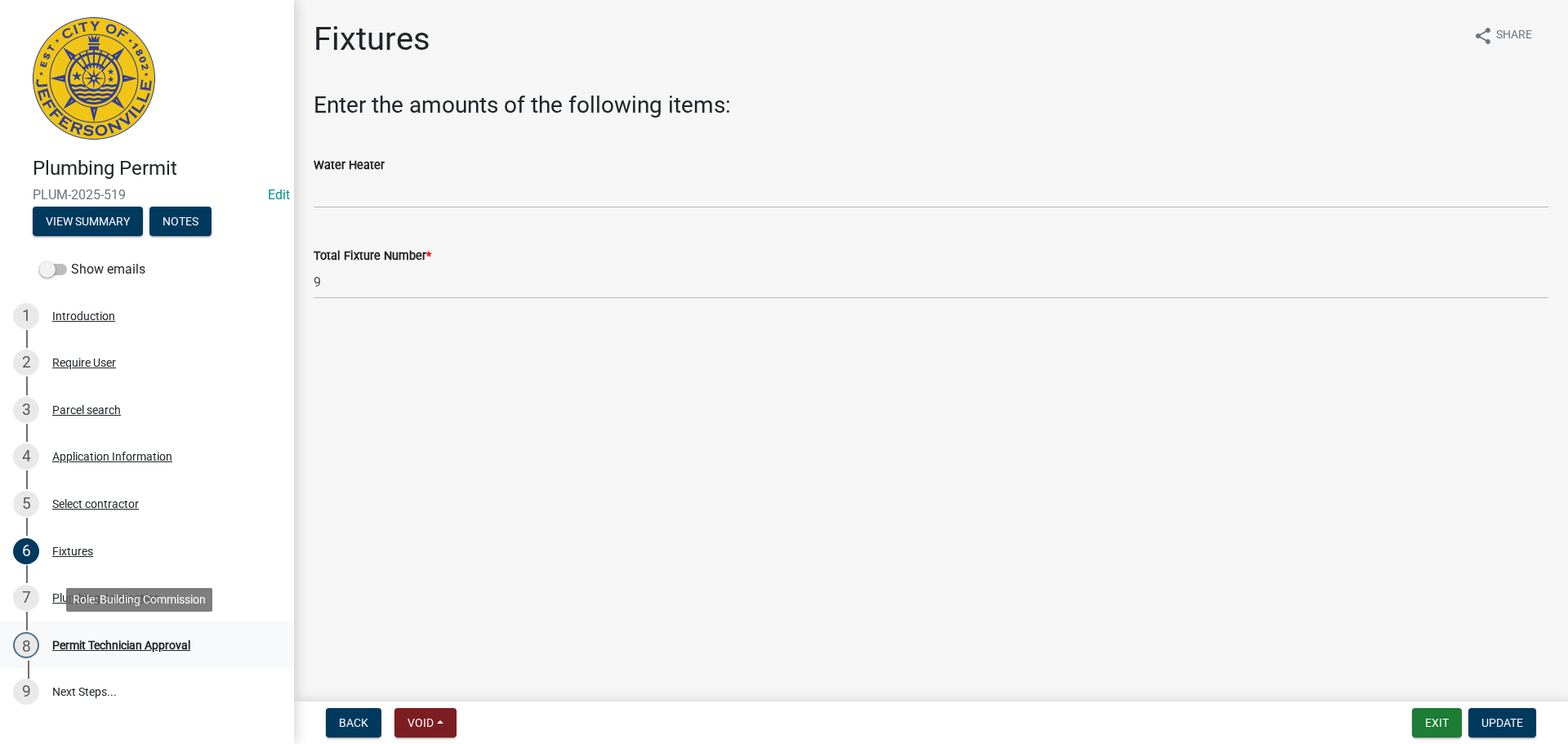
click at [87, 648] on div "Permit Technician Approval" at bounding box center [121, 645] width 138 height 12
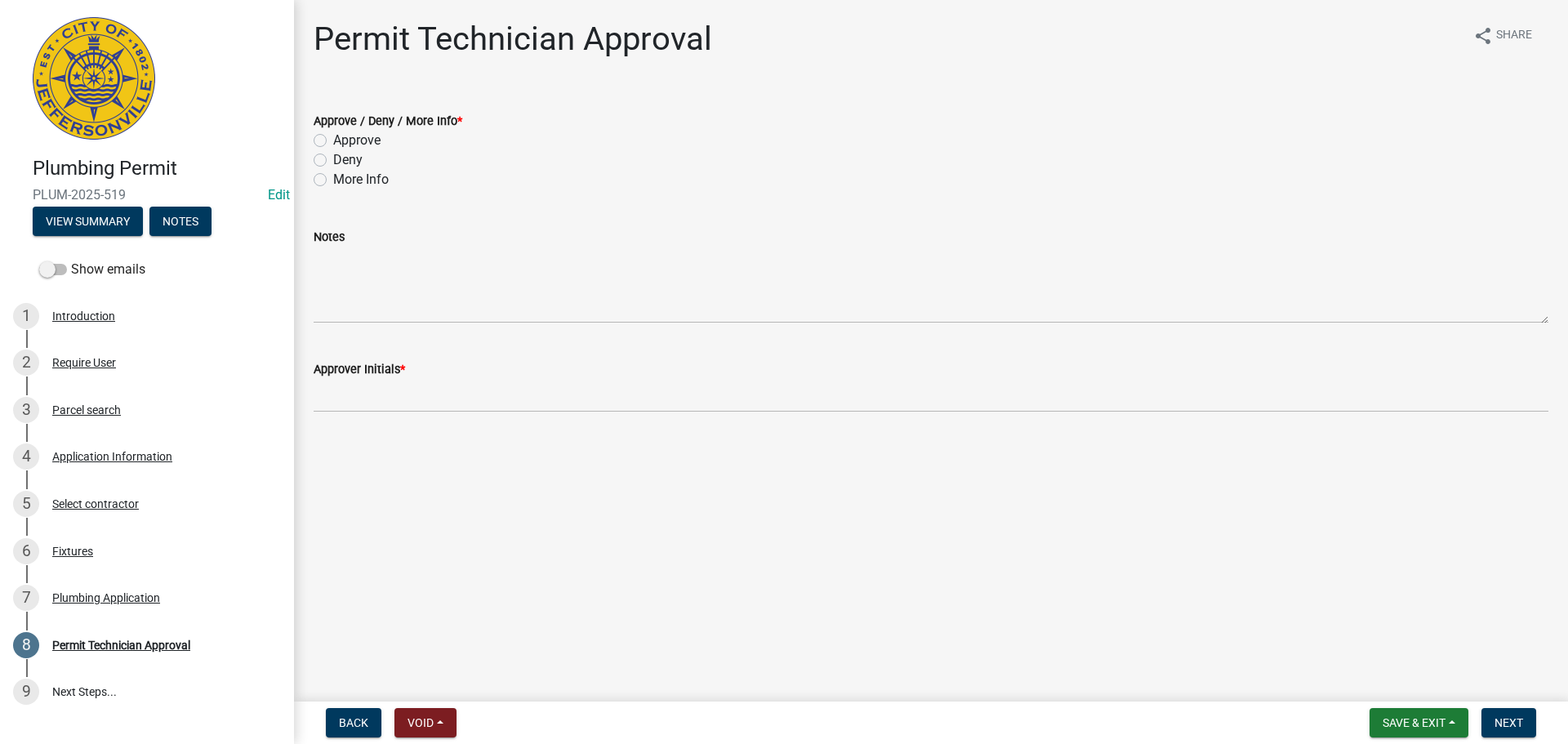
click at [366, 147] on label "Approve" at bounding box center [357, 140] width 47 height 20
click at [343, 141] on input "Approve" at bounding box center [338, 135] width 11 height 11
radio input "true"
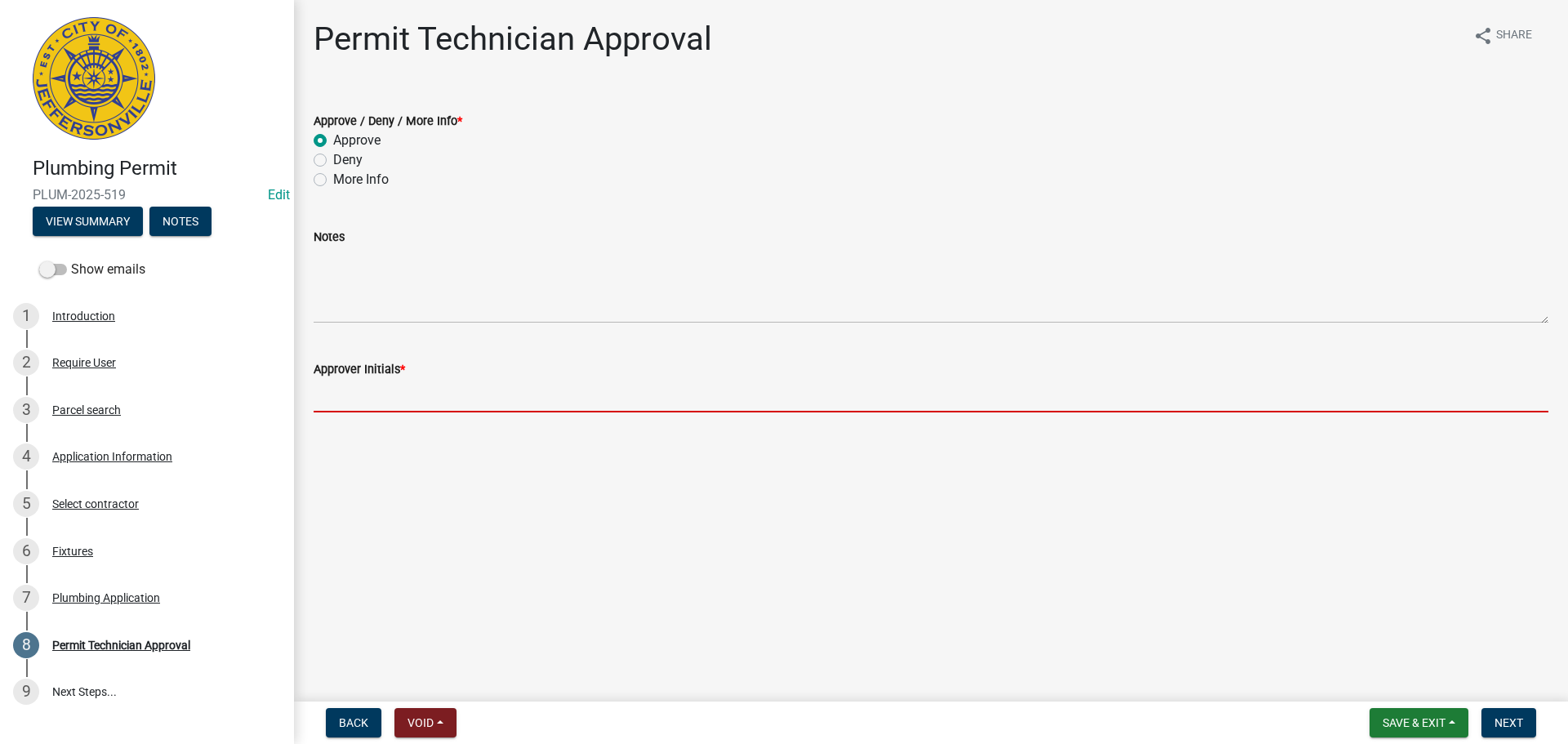
click at [362, 387] on input "Approver Initials *" at bounding box center [930, 396] width 1235 height 33
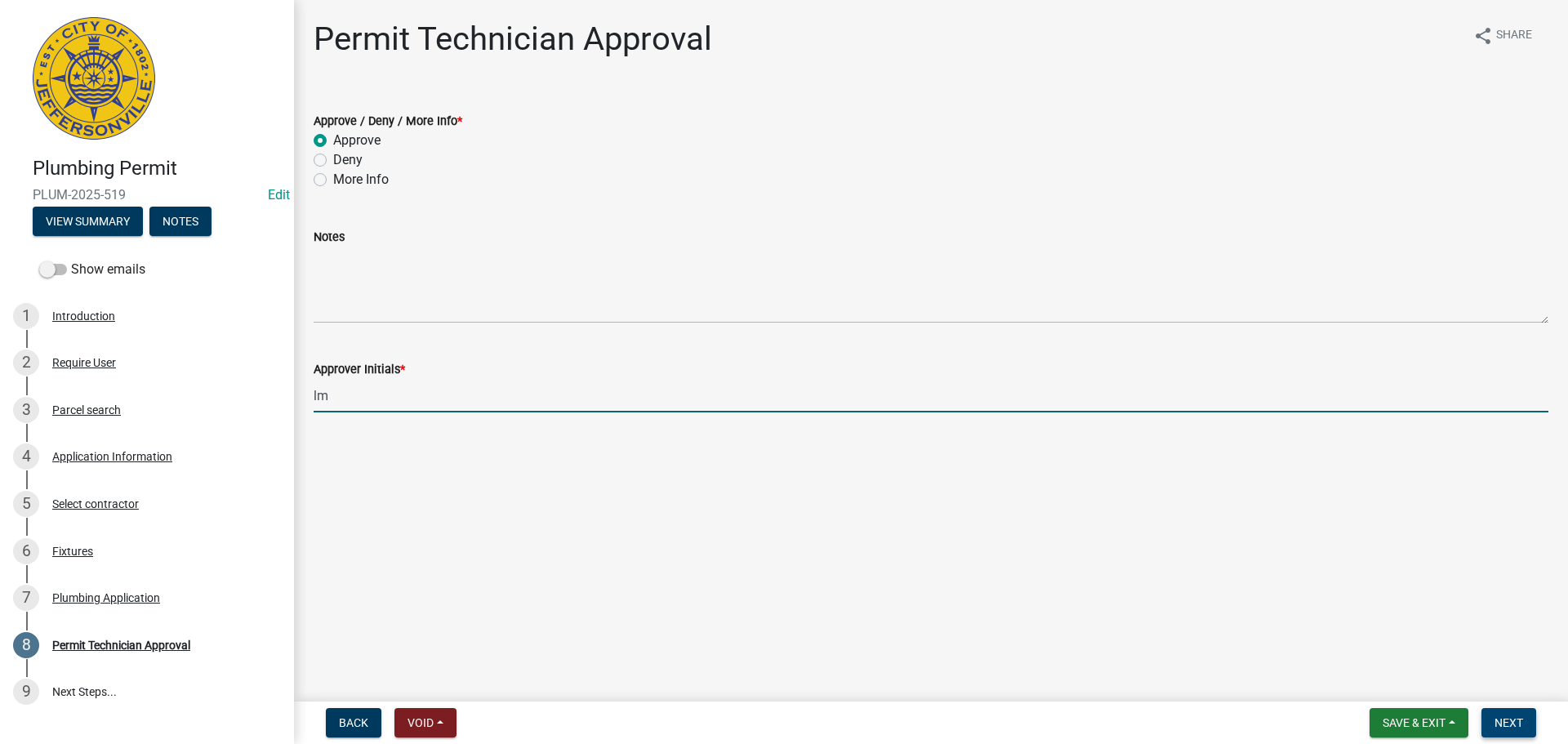
type input "lm"
click at [1523, 721] on span "Next" at bounding box center [1508, 722] width 28 height 13
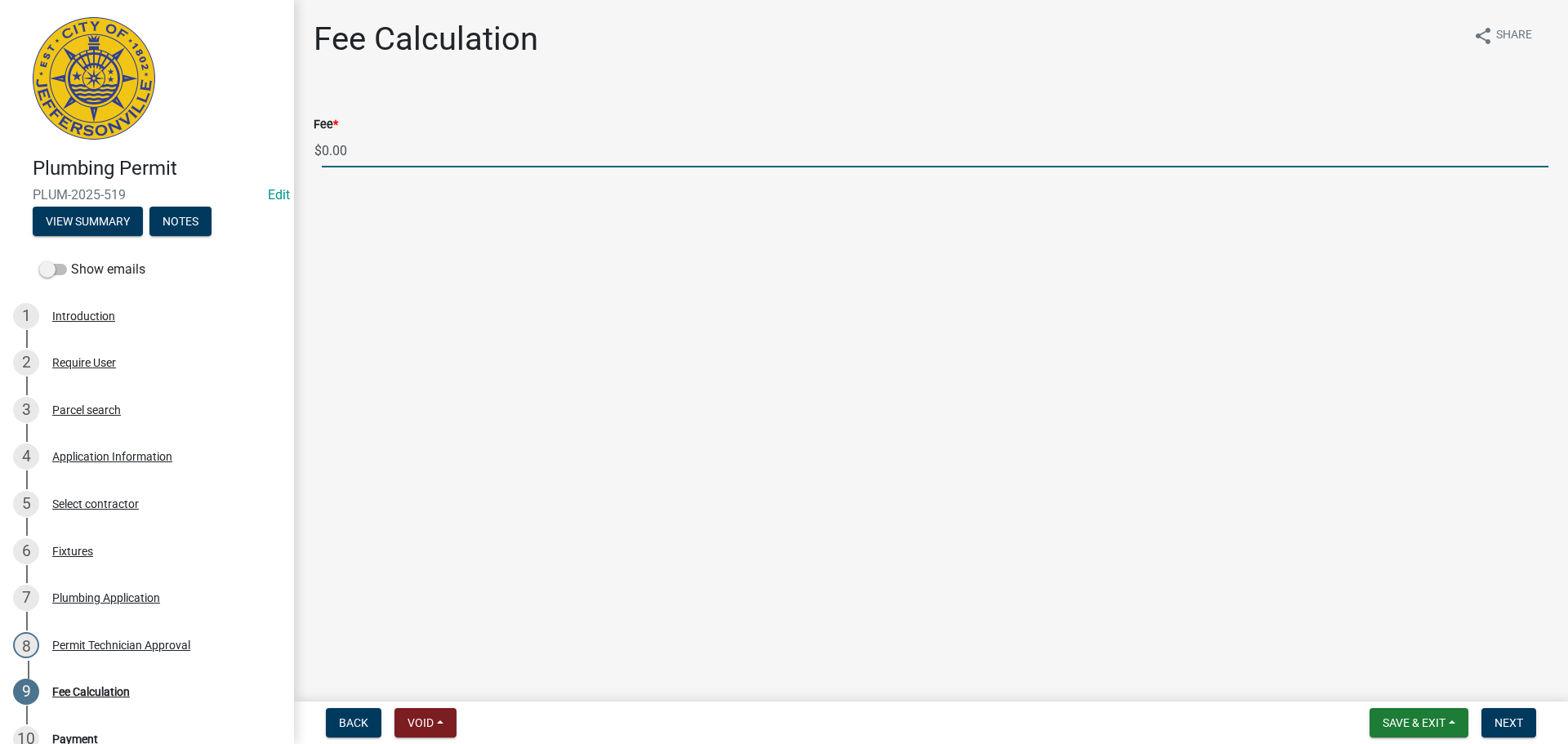
drag, startPoint x: 324, startPoint y: 149, endPoint x: 289, endPoint y: 150, distance: 35.0
click at [293, 149] on div "Plumbing Permit PLUM-2025-519 Edit View Summary Notes Show emails 1 Introductio…" at bounding box center [784, 372] width 1568 height 744
type input "85.00"
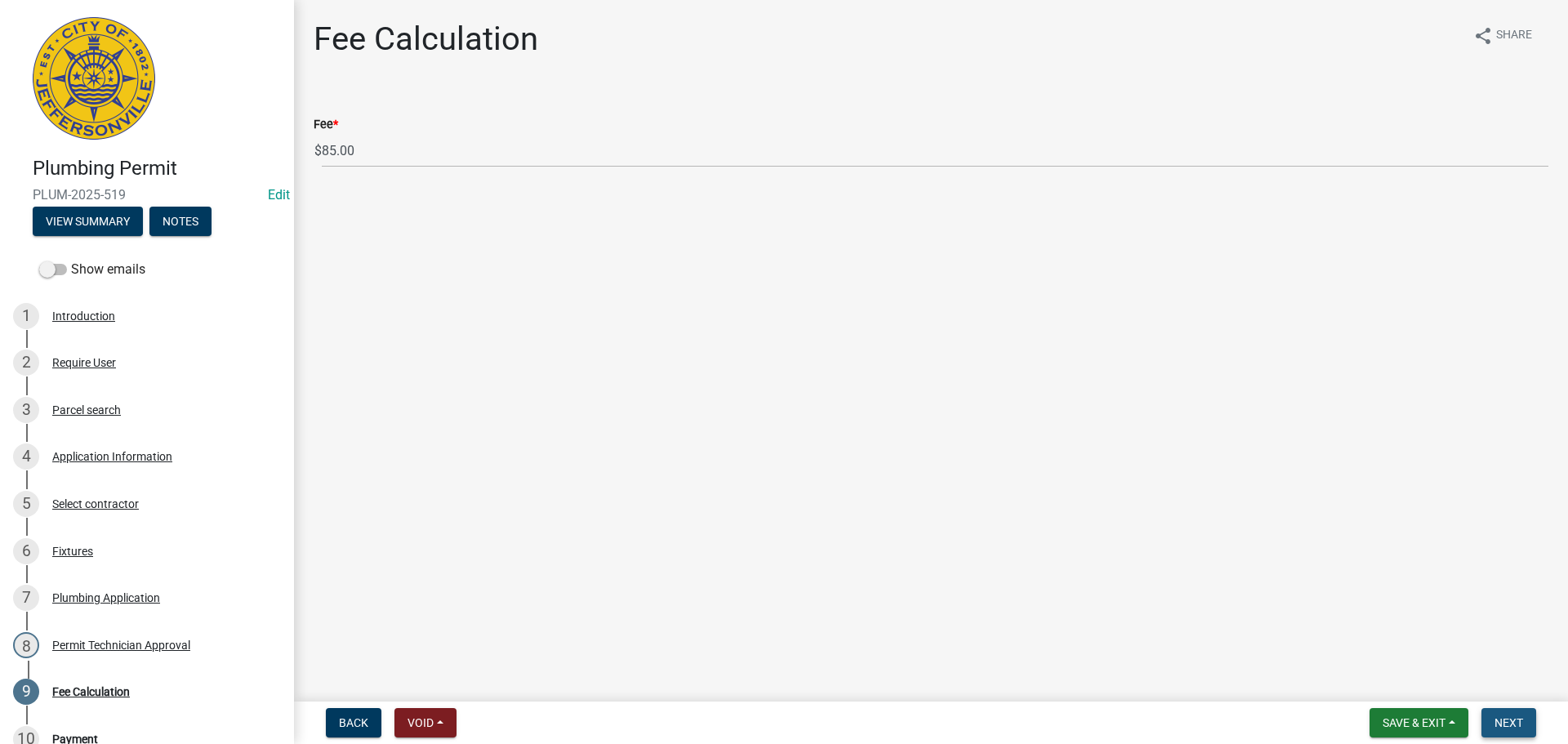
click at [1501, 719] on span "Next" at bounding box center [1508, 722] width 28 height 13
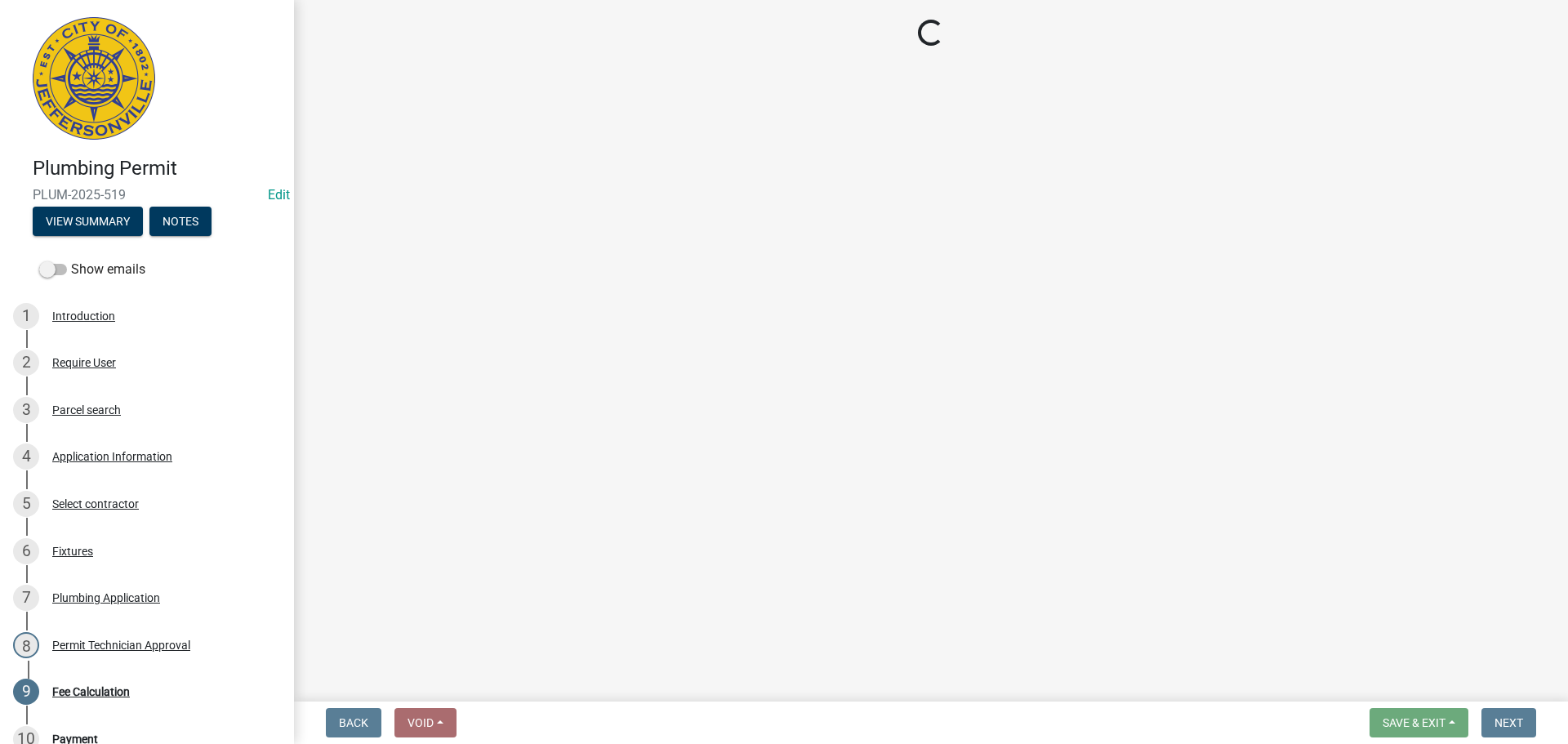
select select "3: 3"
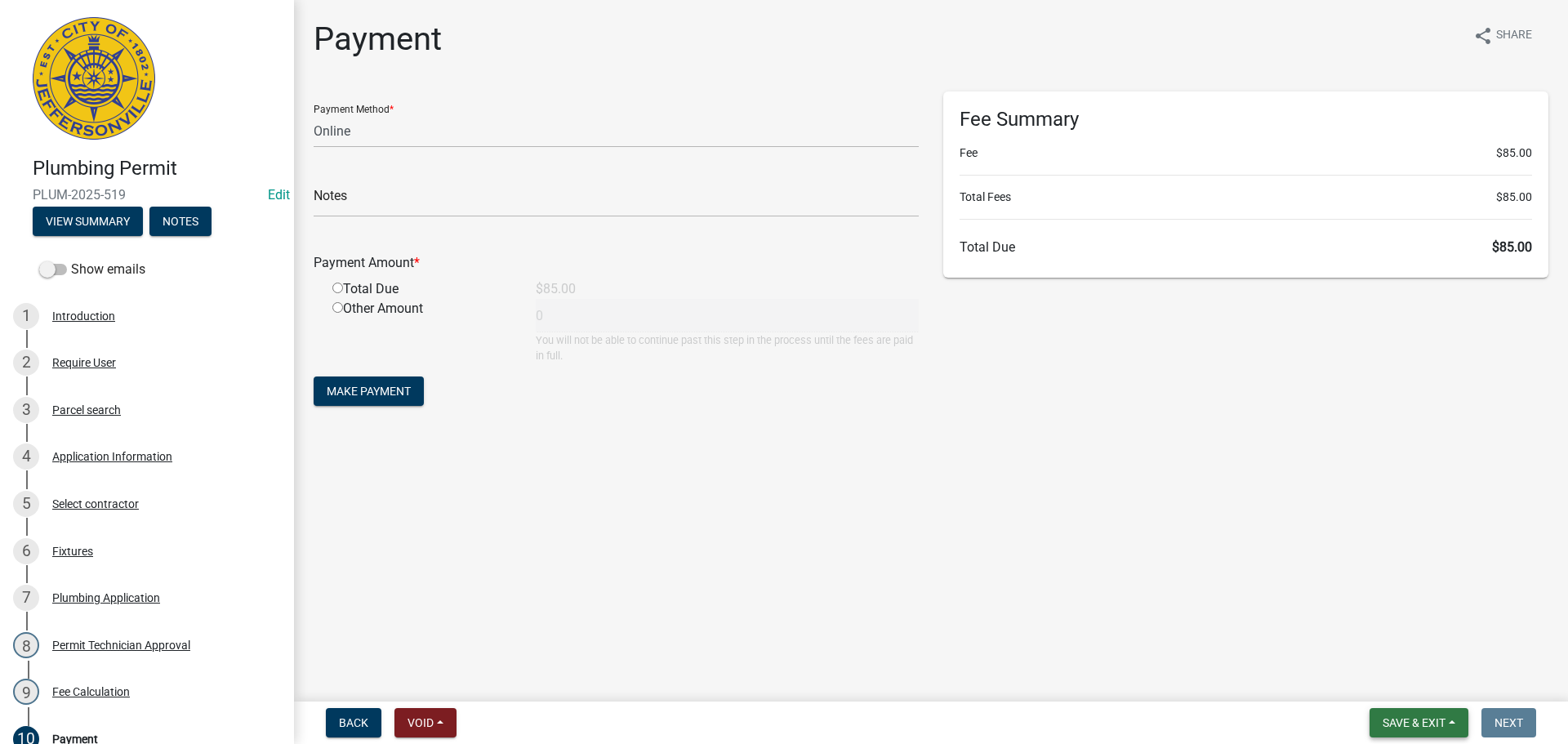
click at [1406, 712] on button "Save & Exit" at bounding box center [1418, 722] width 99 height 29
click at [1409, 675] on button "Save & Exit" at bounding box center [1403, 680] width 131 height 39
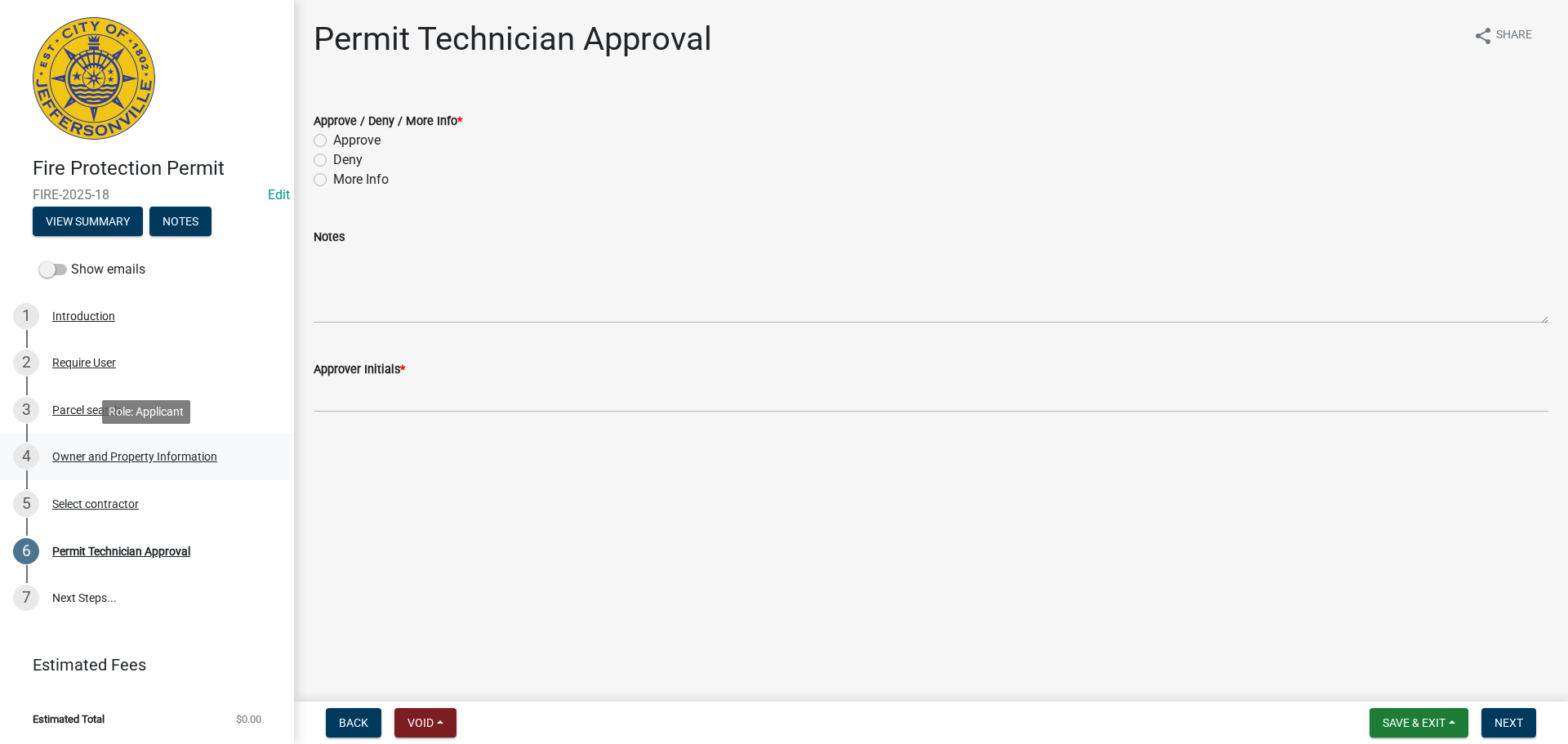
click at [131, 454] on div "Owner and Property Information" at bounding box center [135, 456] width 165 height 12
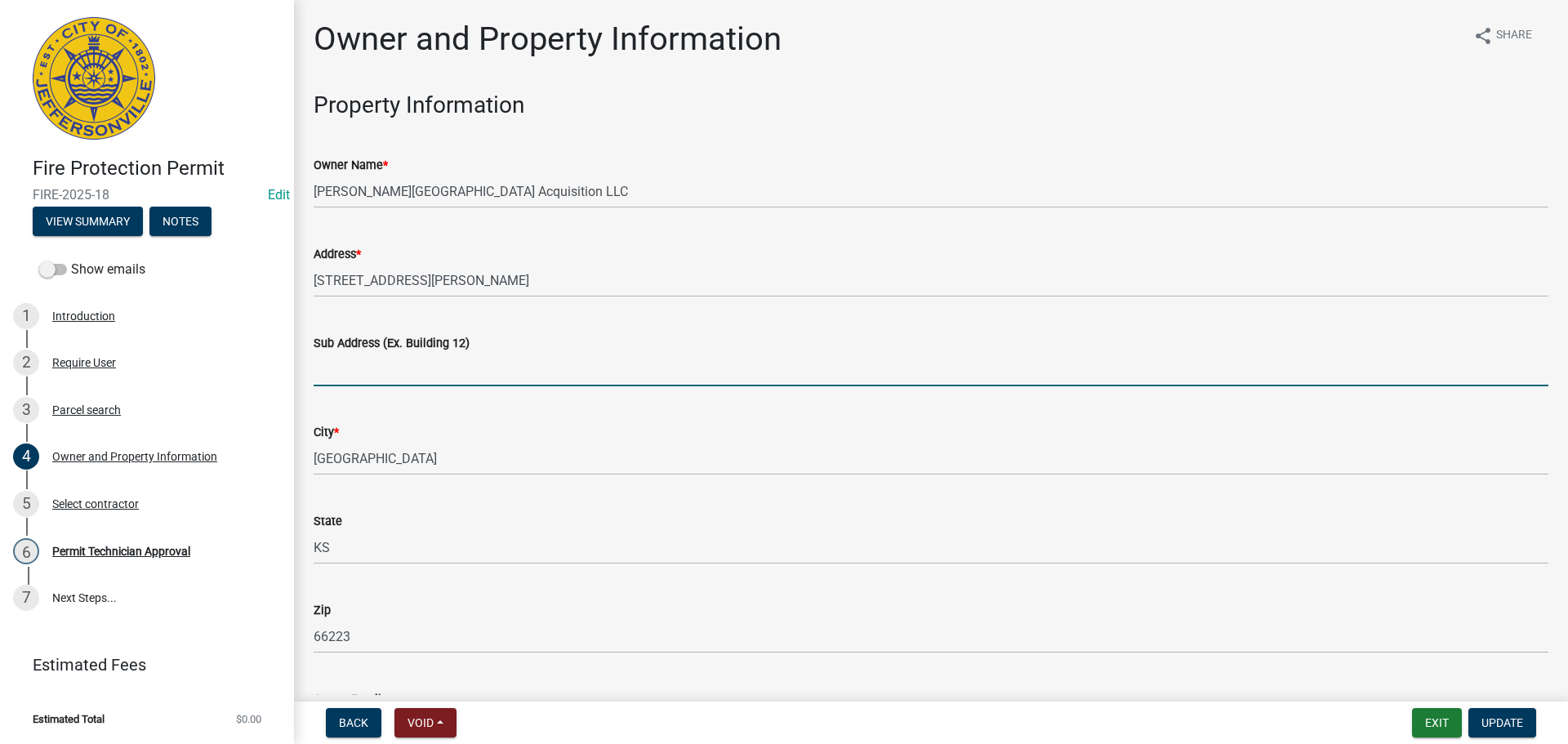
click at [434, 362] on input "Sub Address (Ex. Building 12)" at bounding box center [930, 369] width 1235 height 33
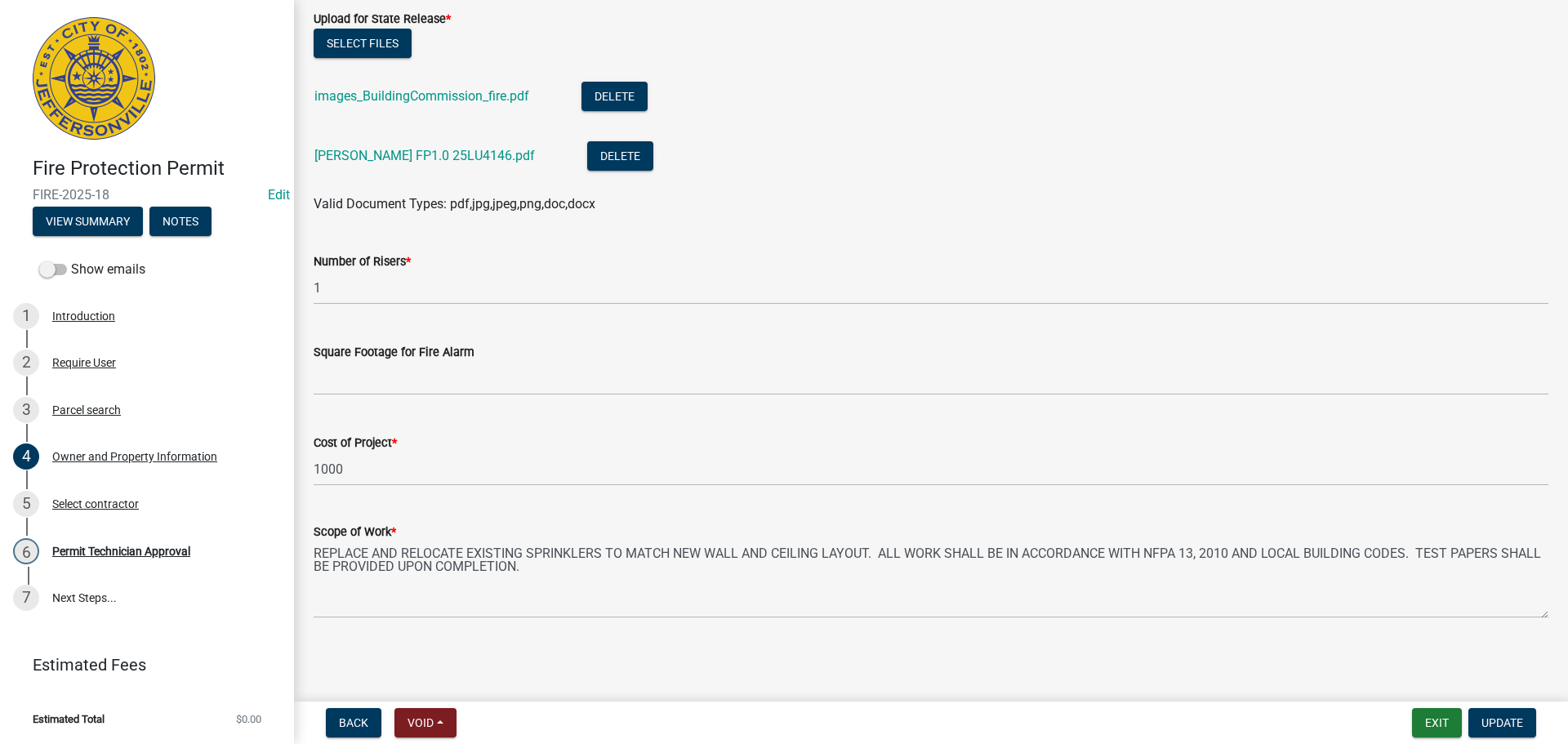
scroll to position [1939, 0]
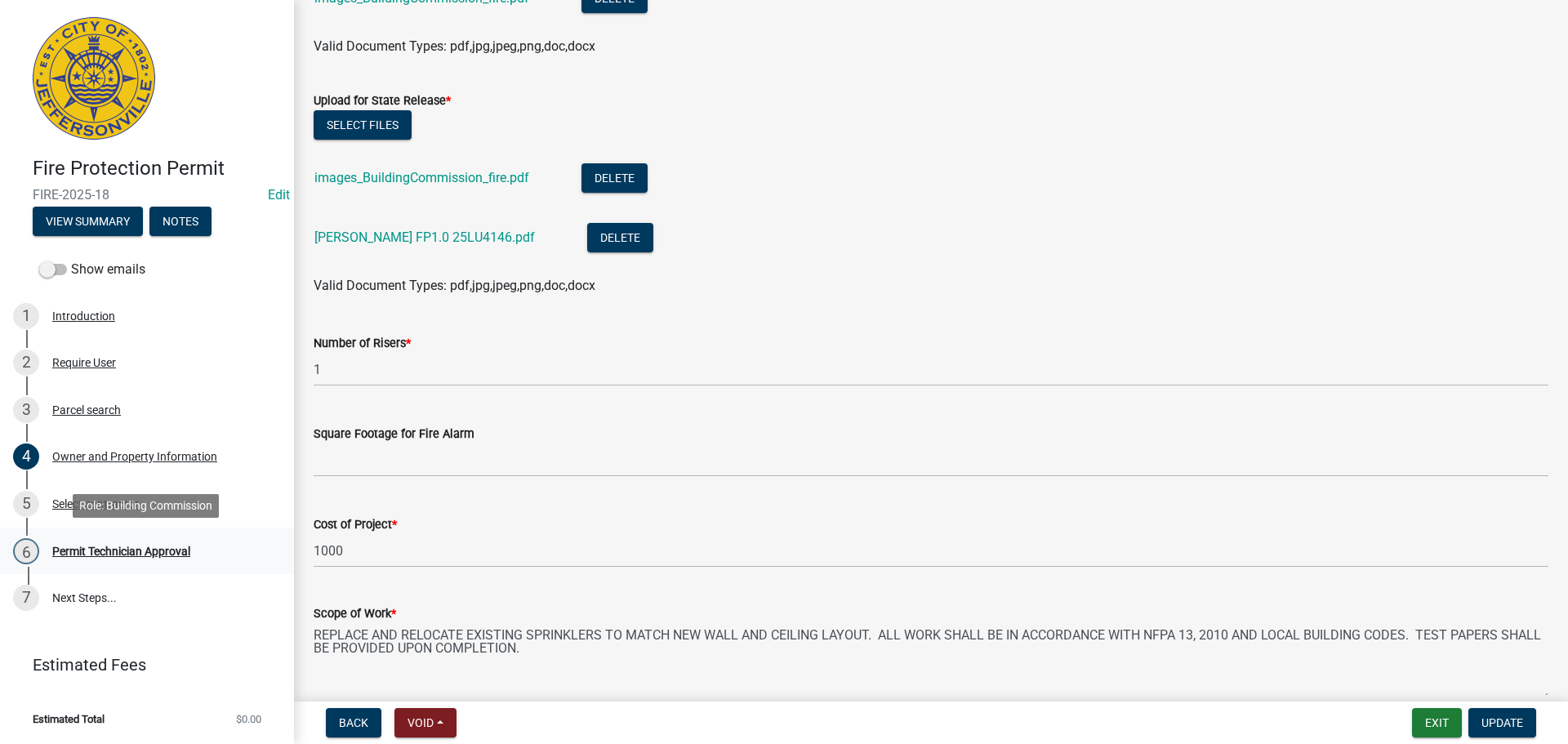
type input "2700 Vissing Park Rd"
click at [169, 552] on div "Permit Technician Approval" at bounding box center [121, 551] width 138 height 12
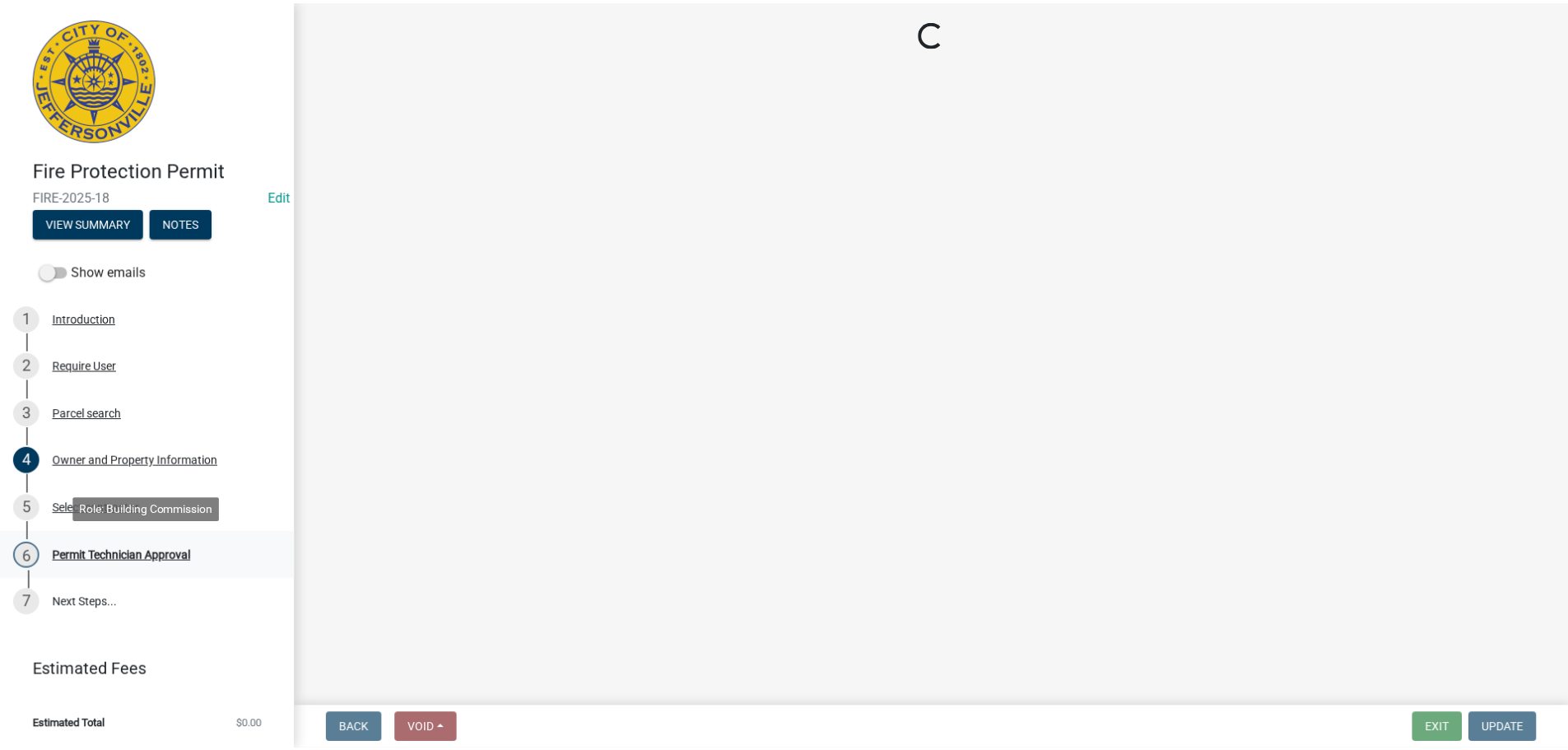
scroll to position [0, 0]
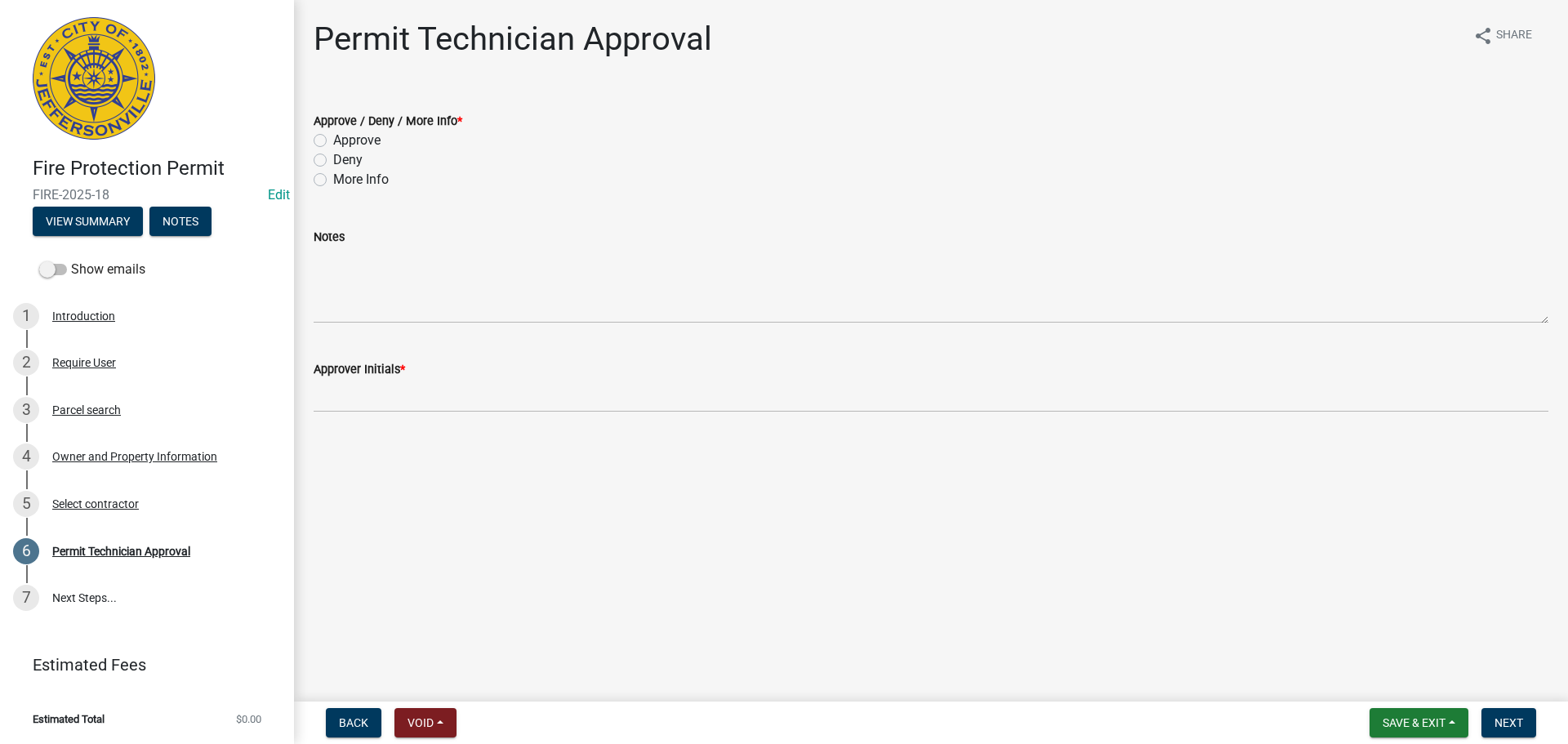
click at [364, 140] on label "Approve" at bounding box center [357, 140] width 47 height 20
click at [343, 140] on input "Approve" at bounding box center [338, 135] width 11 height 11
radio input "true"
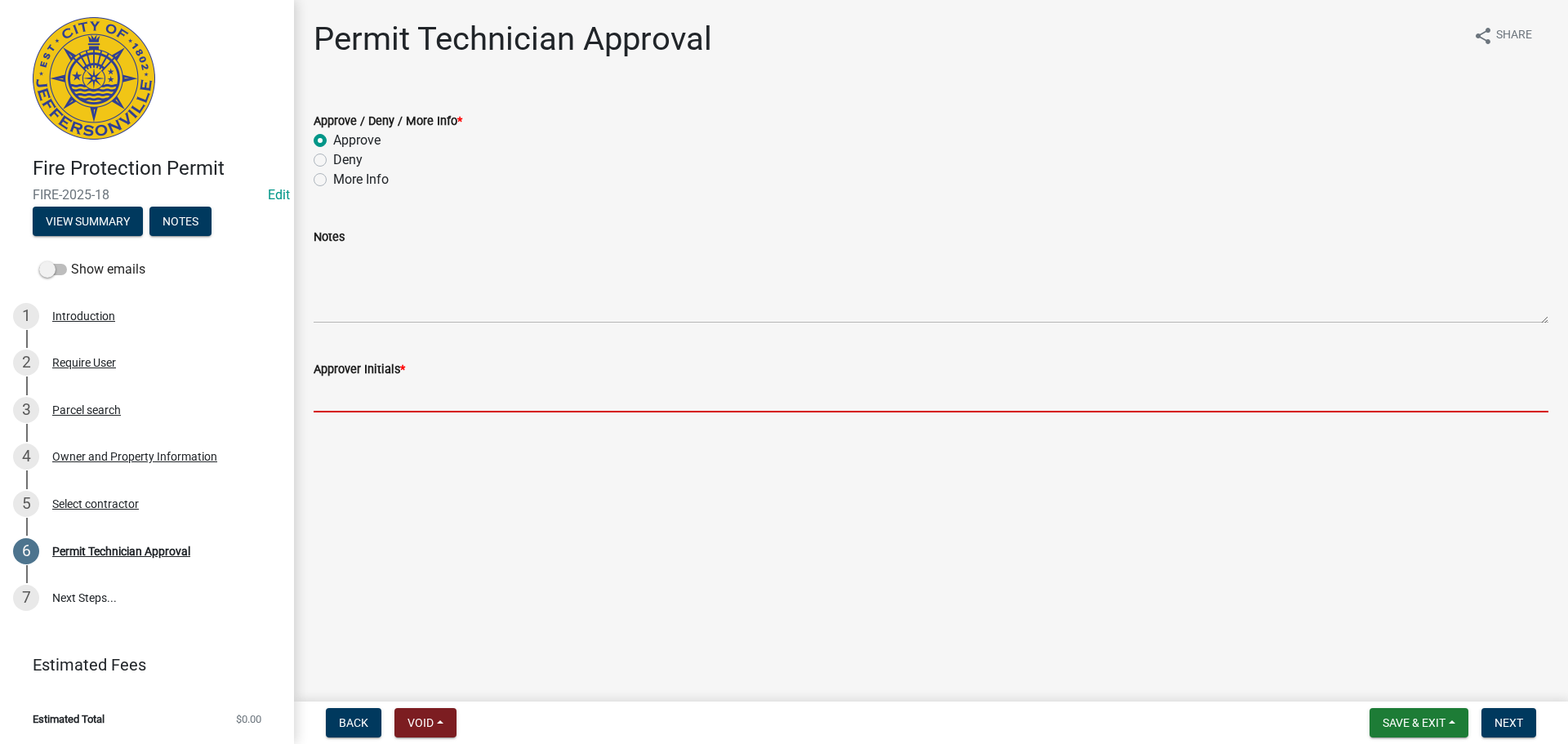
click at [374, 392] on input "Approver Initials *" at bounding box center [930, 396] width 1235 height 33
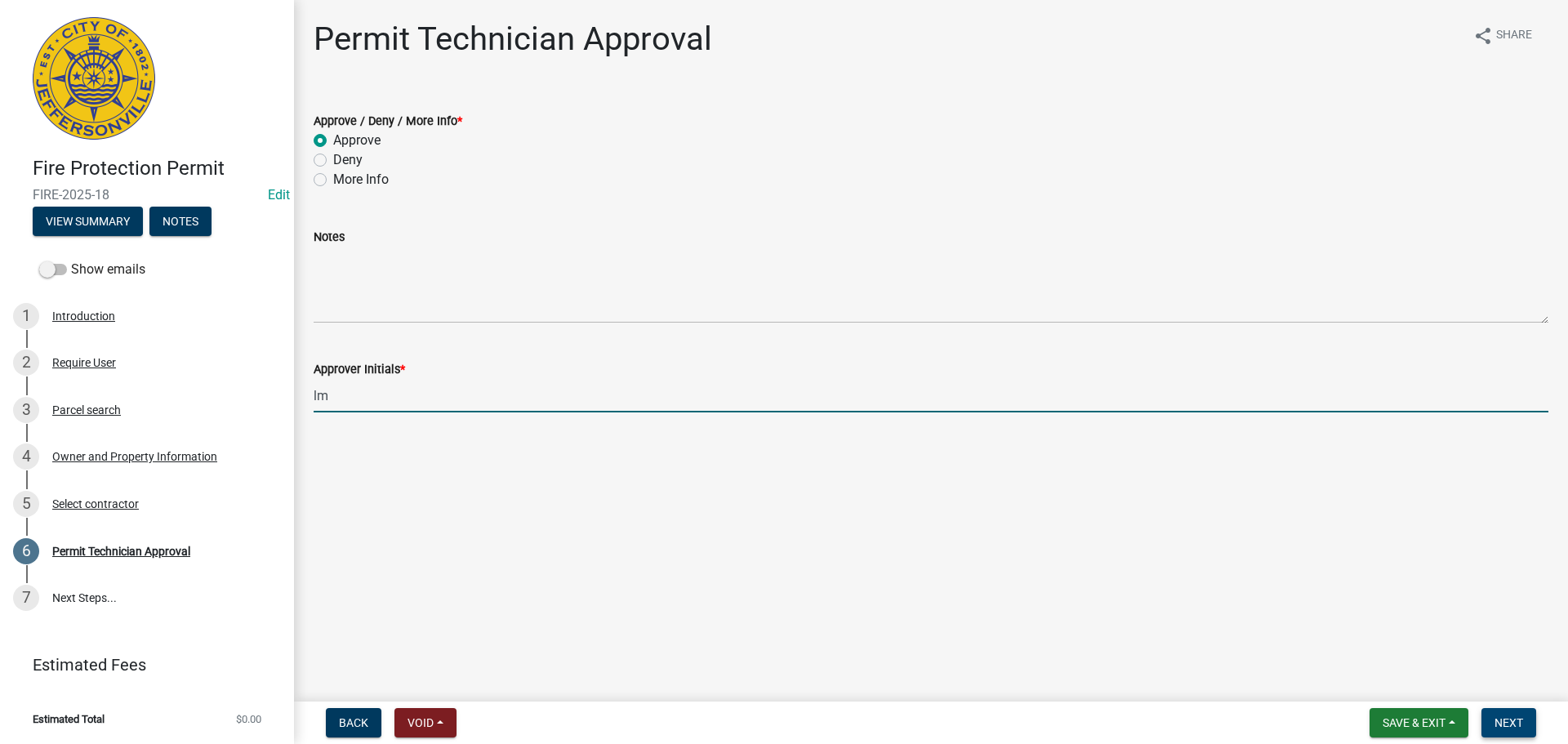
type input "lm"
click at [1497, 729] on span "Next" at bounding box center [1508, 722] width 28 height 13
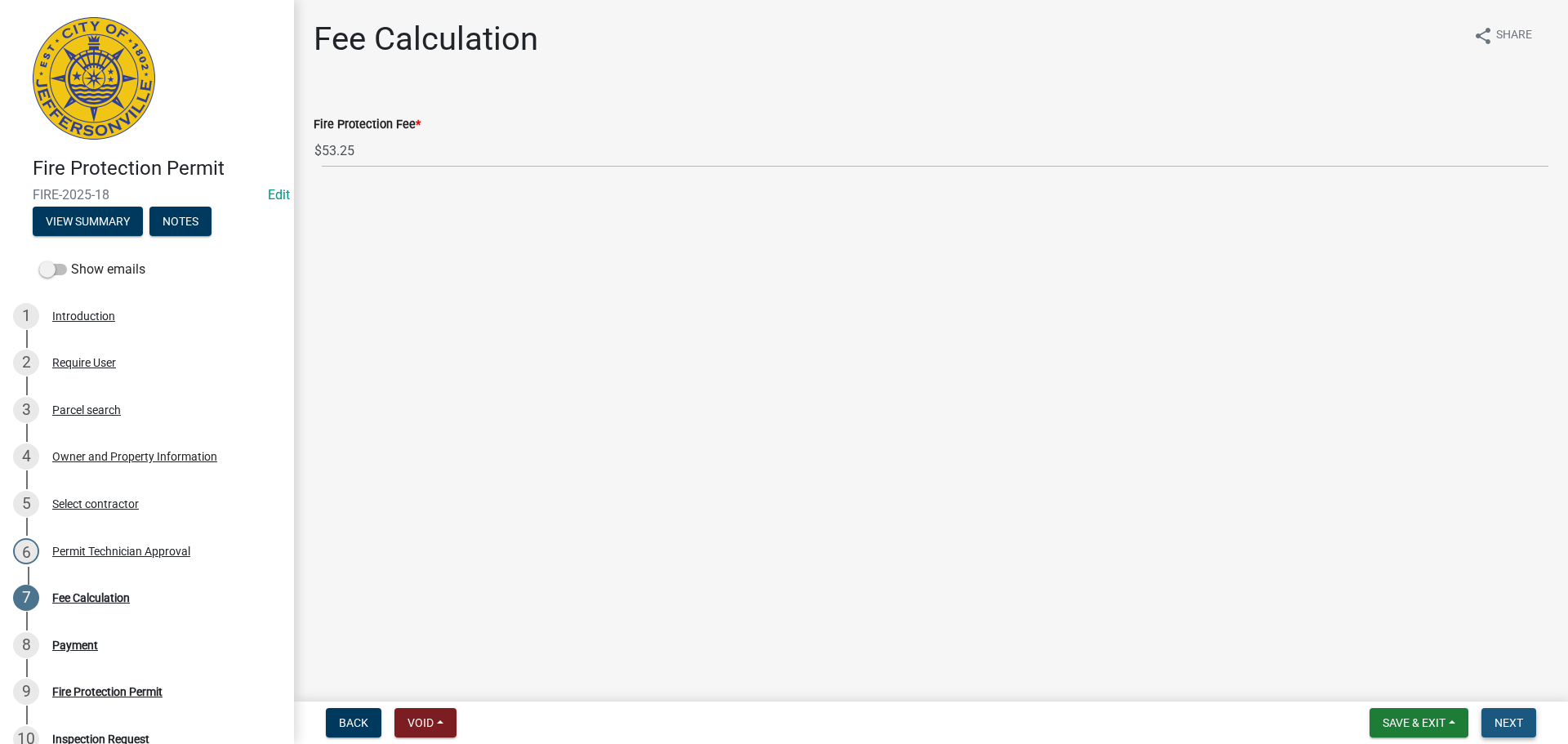
click at [1497, 728] on span "Next" at bounding box center [1508, 722] width 28 height 13
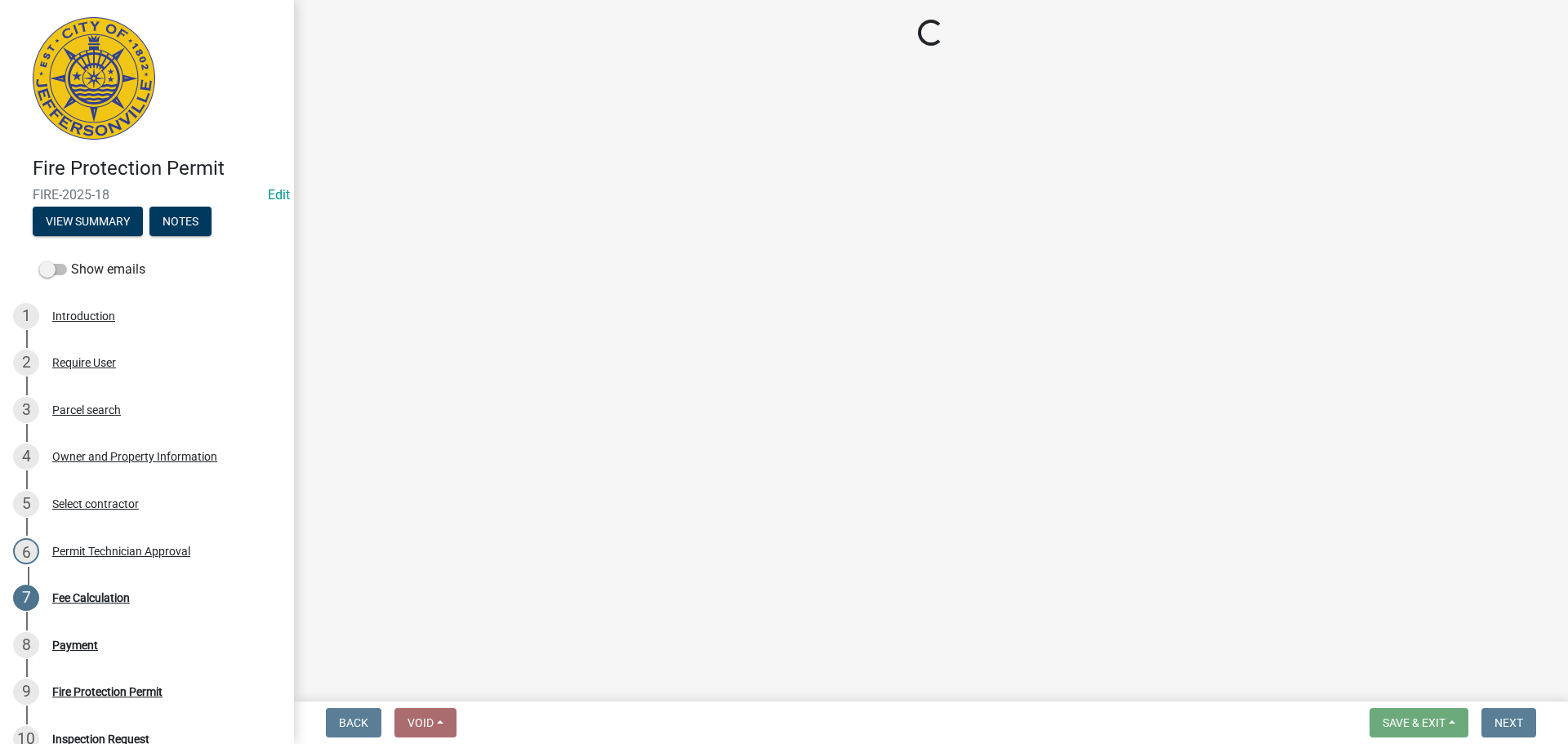
select select "3: 3"
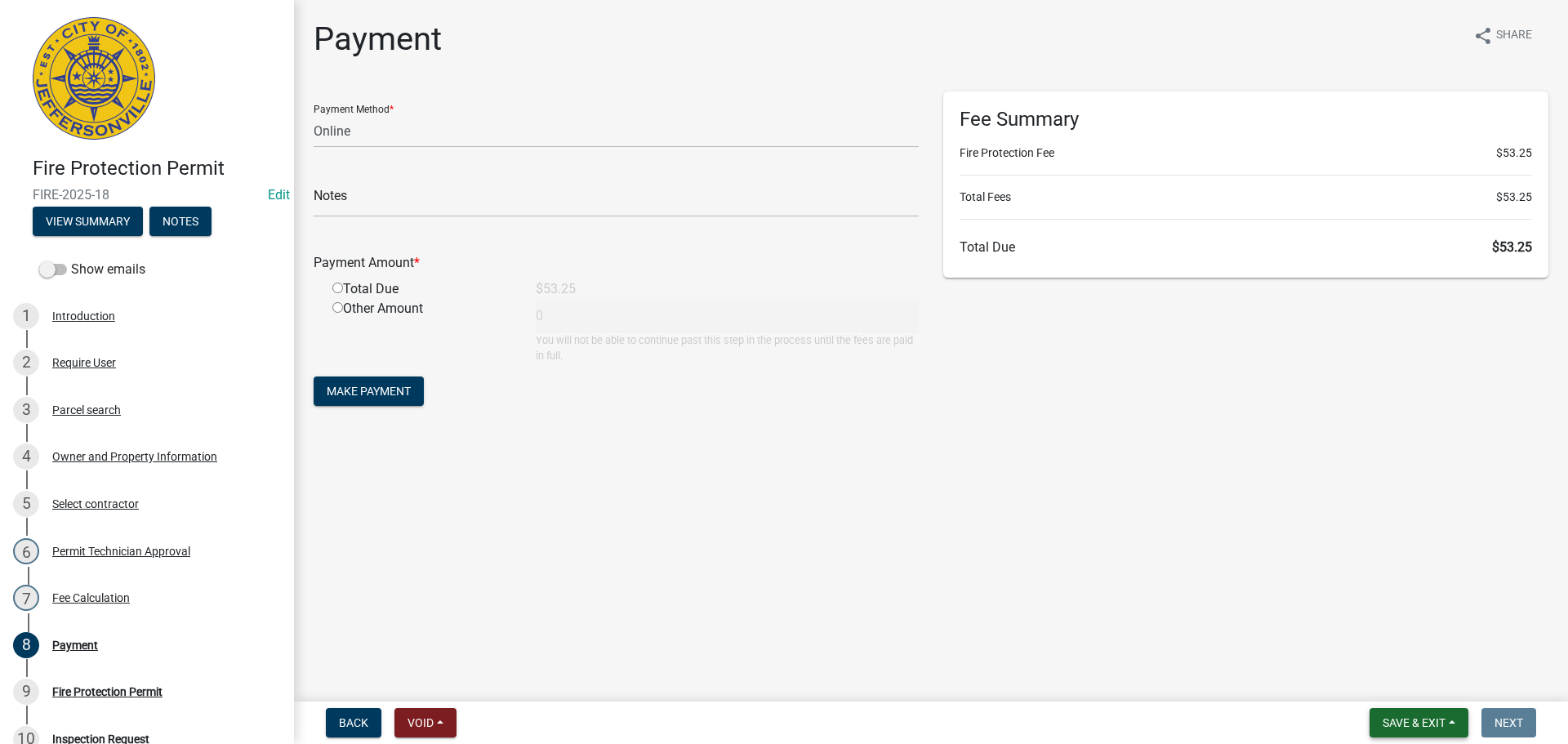
click at [1453, 732] on button "Save & Exit" at bounding box center [1418, 722] width 99 height 29
click at [1437, 686] on button "Save & Exit" at bounding box center [1403, 680] width 131 height 39
